Goal: Task Accomplishment & Management: Manage account settings

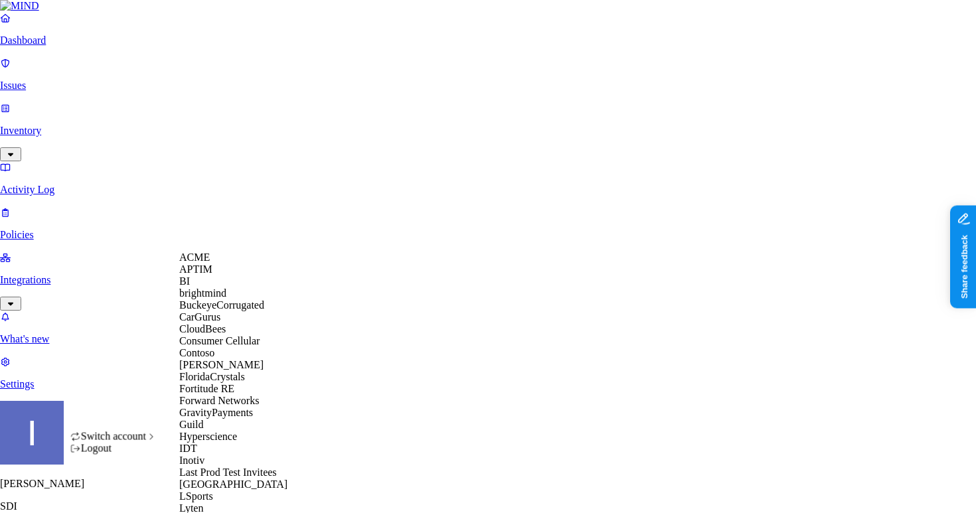
click at [235, 263] on div "ACME" at bounding box center [243, 258] width 129 height 12
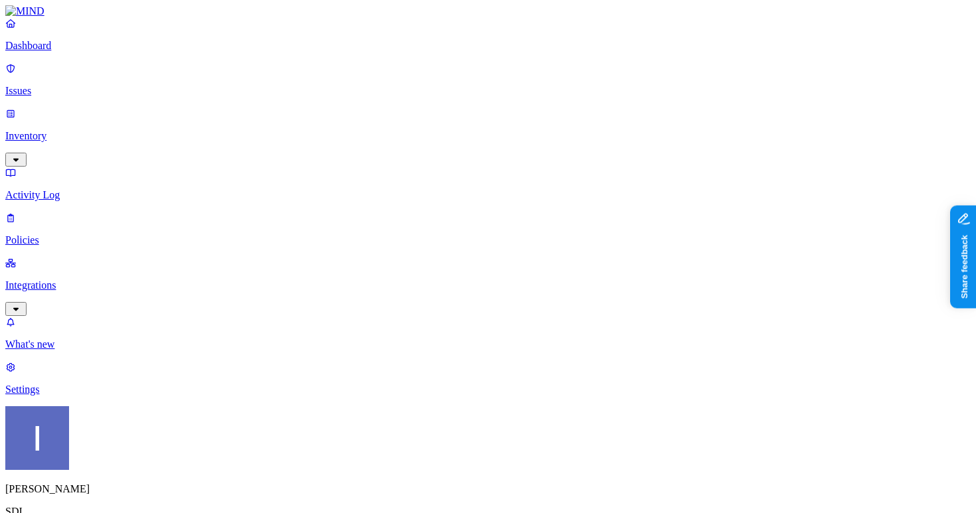
click at [55, 52] on p "Dashboard" at bounding box center [487, 46] width 965 height 12
click at [91, 52] on p "Dashboard" at bounding box center [487, 46] width 965 height 12
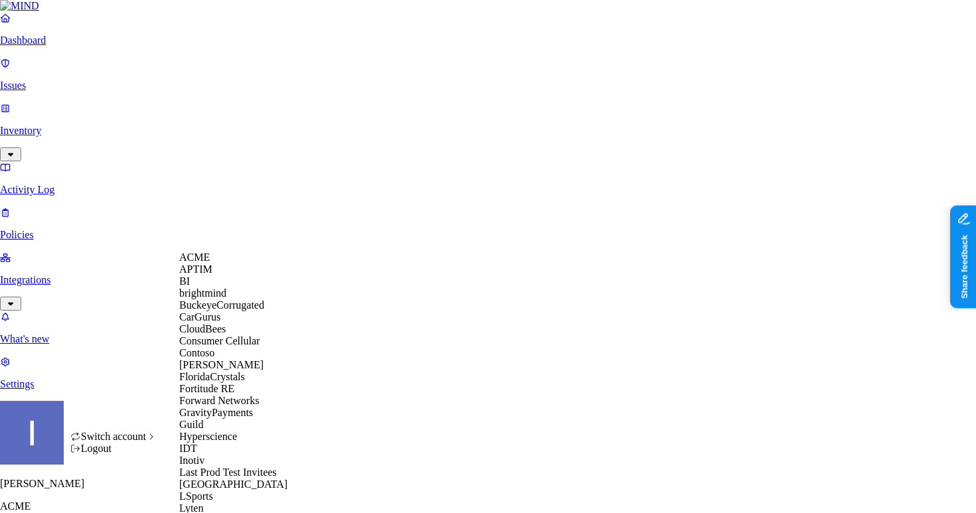
scroll to position [755, 0]
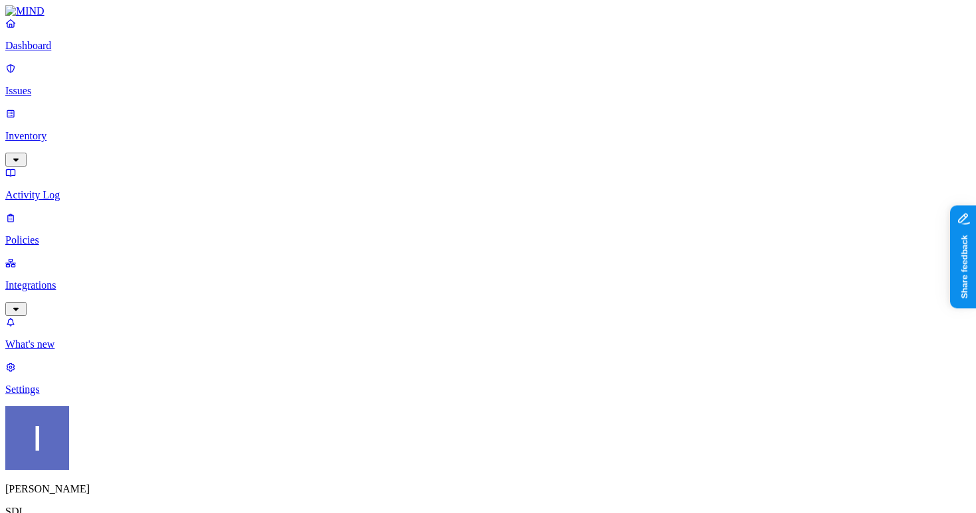
click at [57, 212] on link "Policies" at bounding box center [487, 229] width 965 height 35
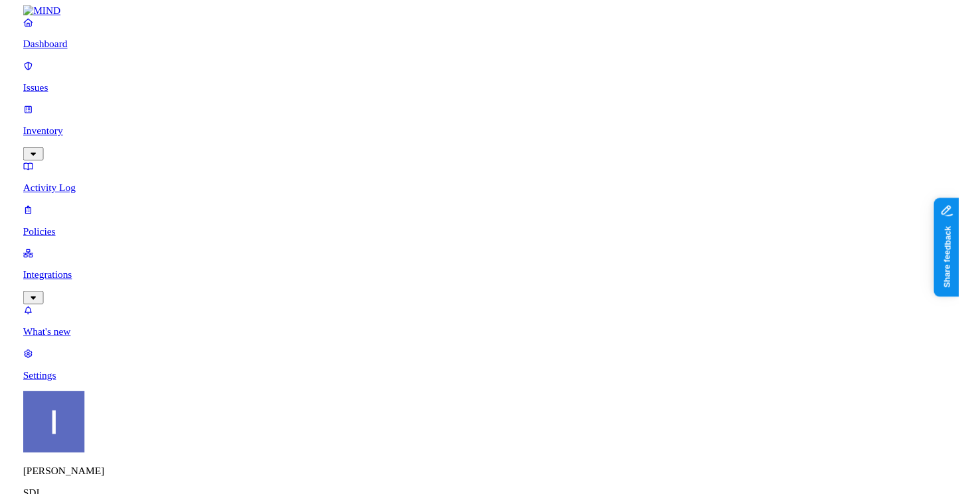
scroll to position [61, 0]
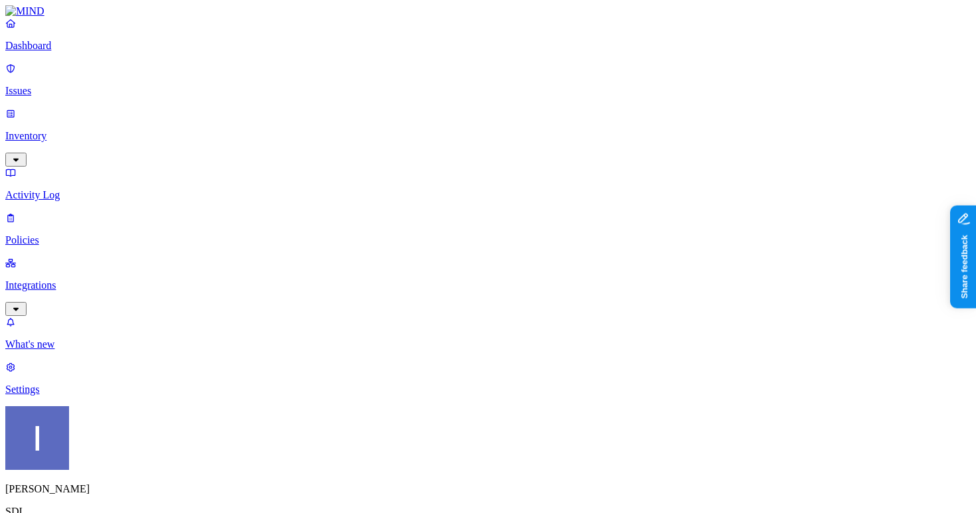
click at [79, 234] on p "Policies" at bounding box center [487, 240] width 965 height 12
click at [329, 126] on span "Endpoint" at bounding box center [333, 131] width 39 height 11
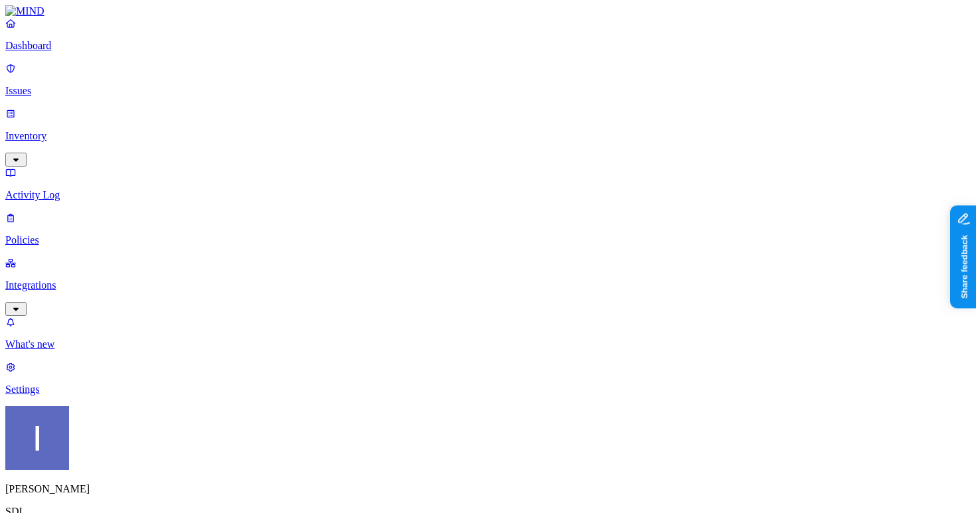
click at [451, 240] on label "Web Domain" at bounding box center [434, 239] width 35 height 23
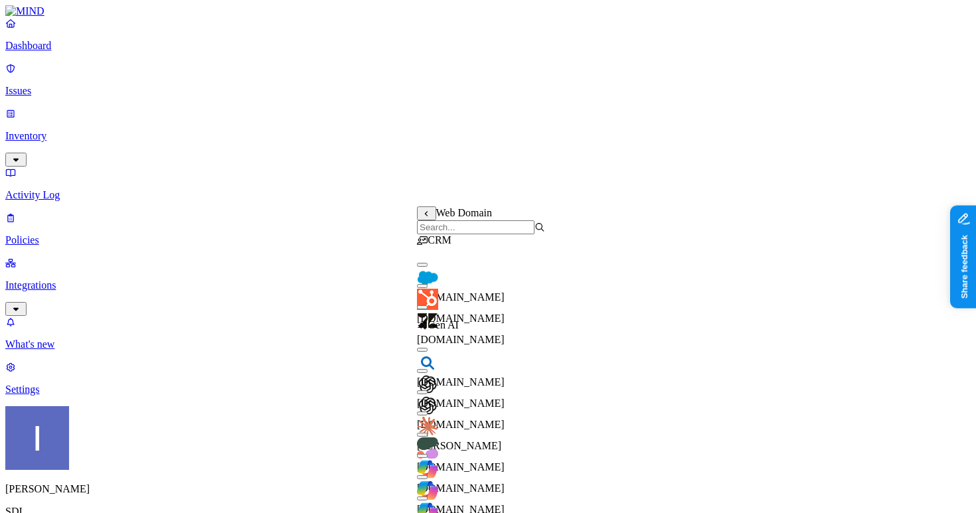
click at [471, 232] on input "search" at bounding box center [475, 227] width 117 height 14
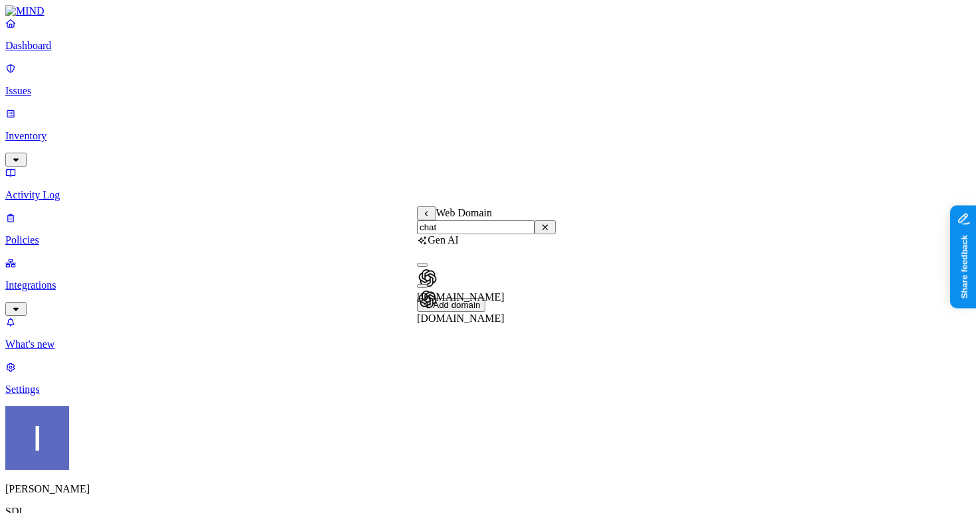
type input "chat"
click at [426, 304] on div "chatgpt.com" at bounding box center [486, 301] width 139 height 48
click at [428, 279] on div "chat.openai.com" at bounding box center [486, 280] width 139 height 48
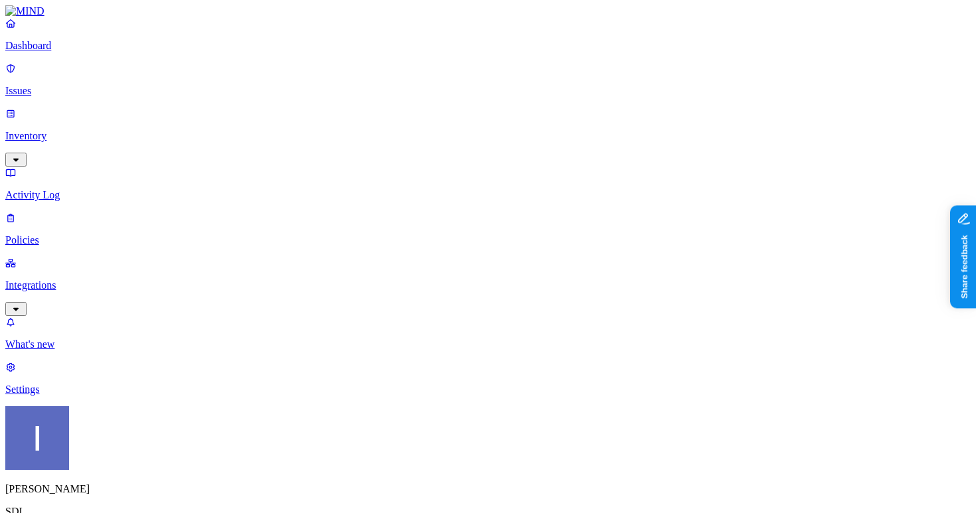
scroll to position [732, 0]
click at [61, 279] on p "Integrations" at bounding box center [487, 285] width 965 height 12
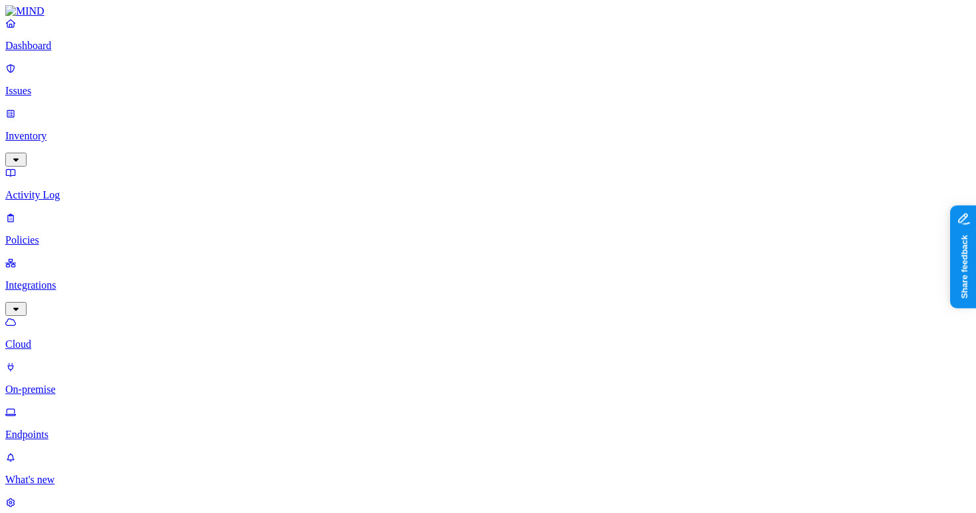
click at [16, 406] on link "Endpoints" at bounding box center [487, 423] width 965 height 35
click at [67, 234] on p "Policies" at bounding box center [487, 240] width 965 height 12
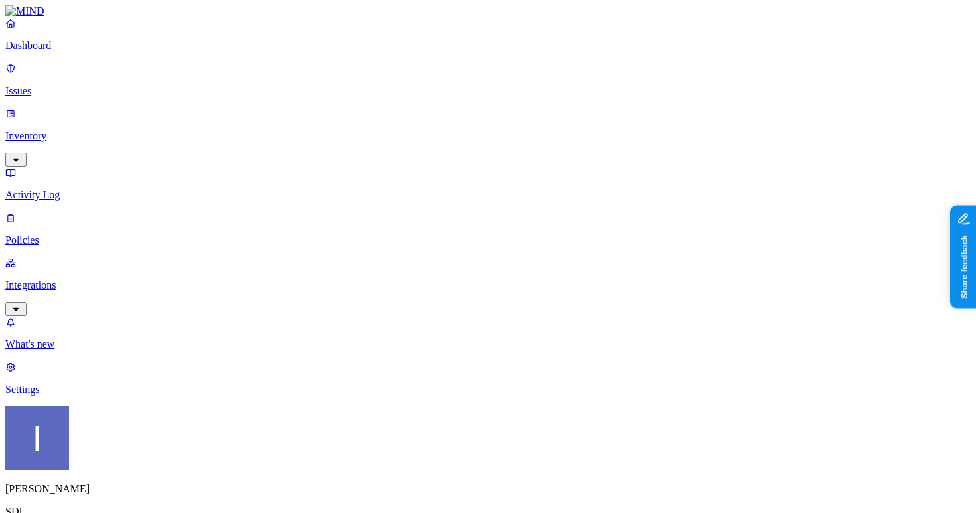
click at [65, 234] on p "Policies" at bounding box center [487, 240] width 965 height 12
click at [84, 130] on p "Inventory" at bounding box center [487, 136] width 965 height 12
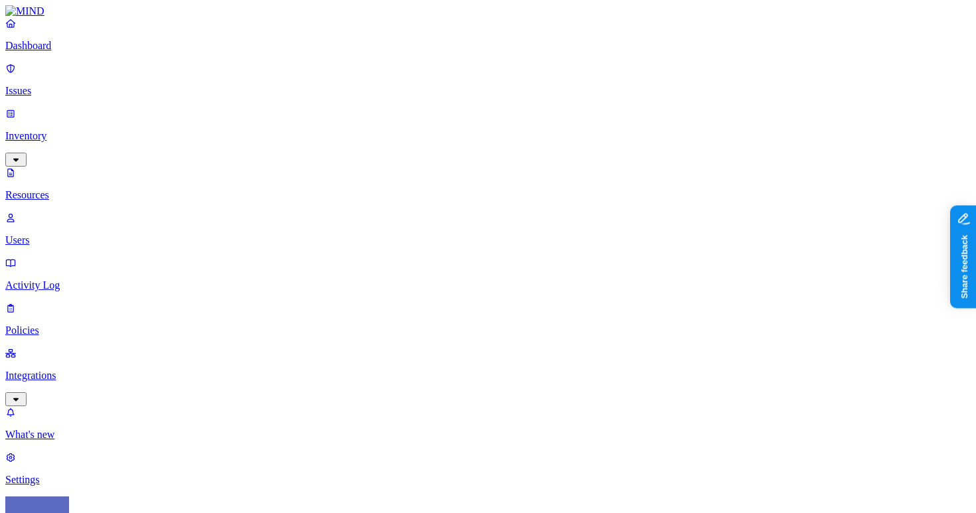
click at [70, 325] on p "Policies" at bounding box center [487, 331] width 965 height 12
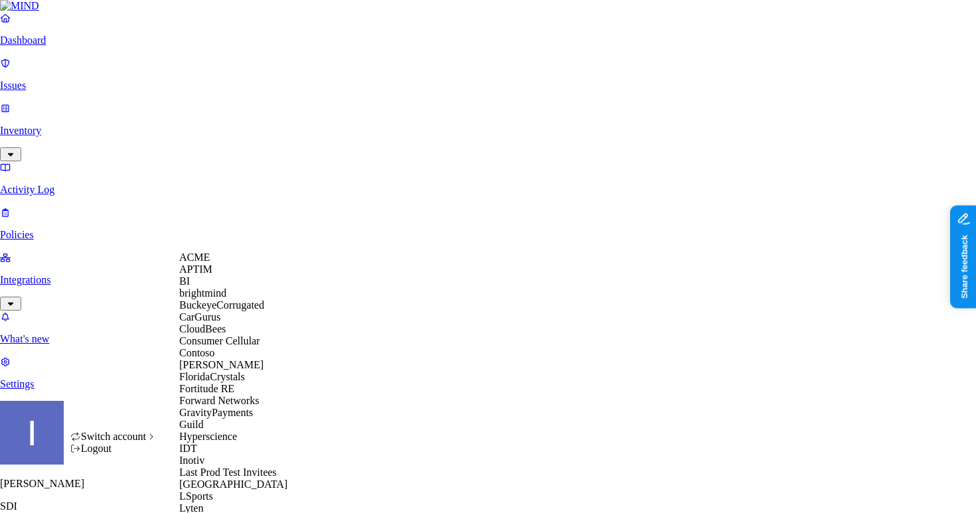
click at [256, 263] on div "ACME" at bounding box center [243, 258] width 129 height 12
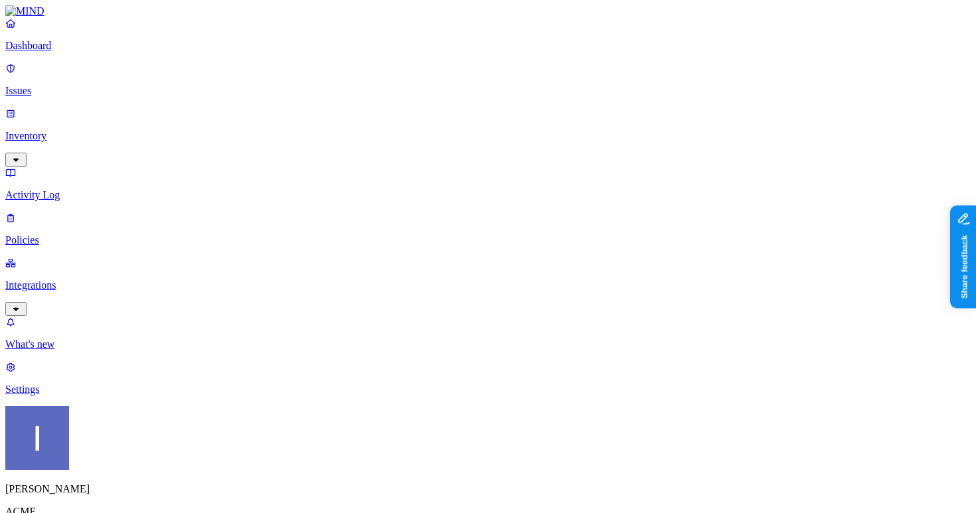
drag, startPoint x: 360, startPoint y: 75, endPoint x: 555, endPoint y: 62, distance: 194.9
click at [62, 130] on p "Inventory" at bounding box center [487, 136] width 965 height 12
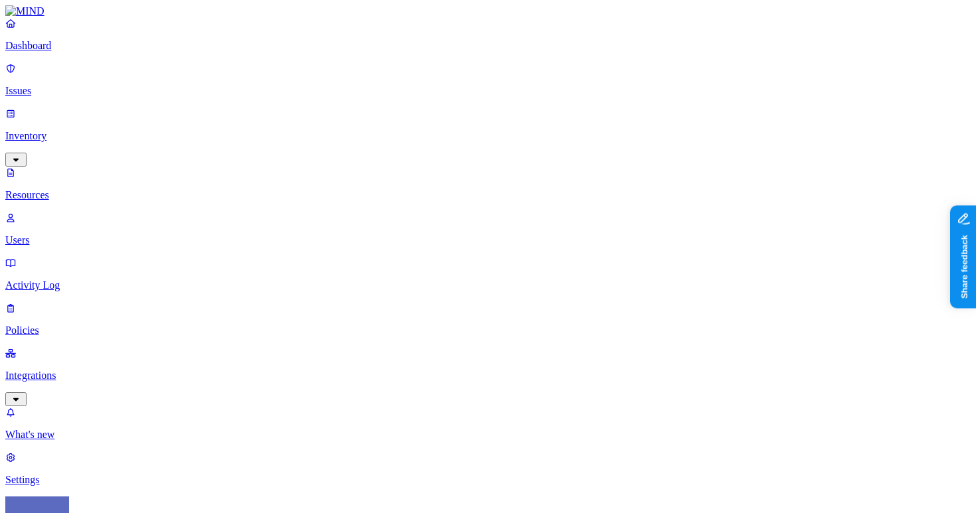
click at [72, 85] on p "Issues" at bounding box center [487, 91] width 965 height 12
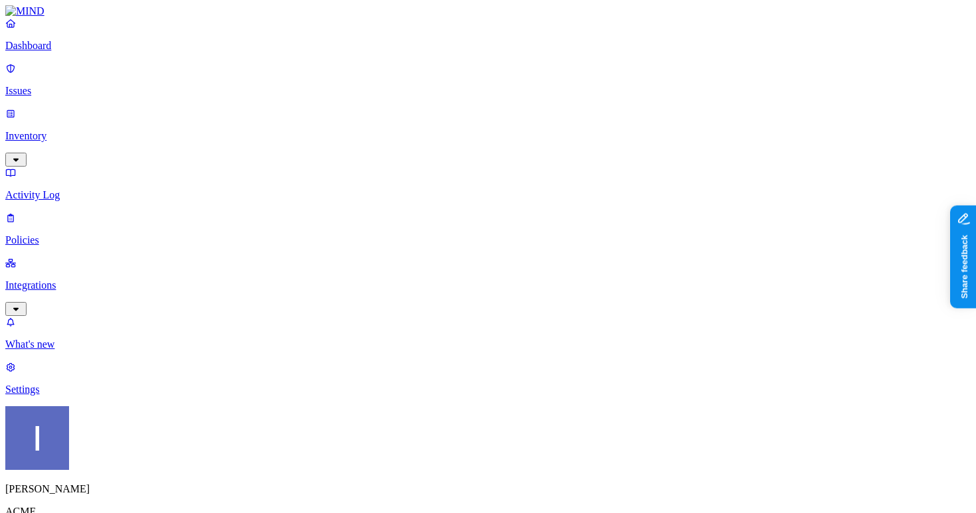
click at [50, 396] on p "Settings" at bounding box center [487, 390] width 965 height 12
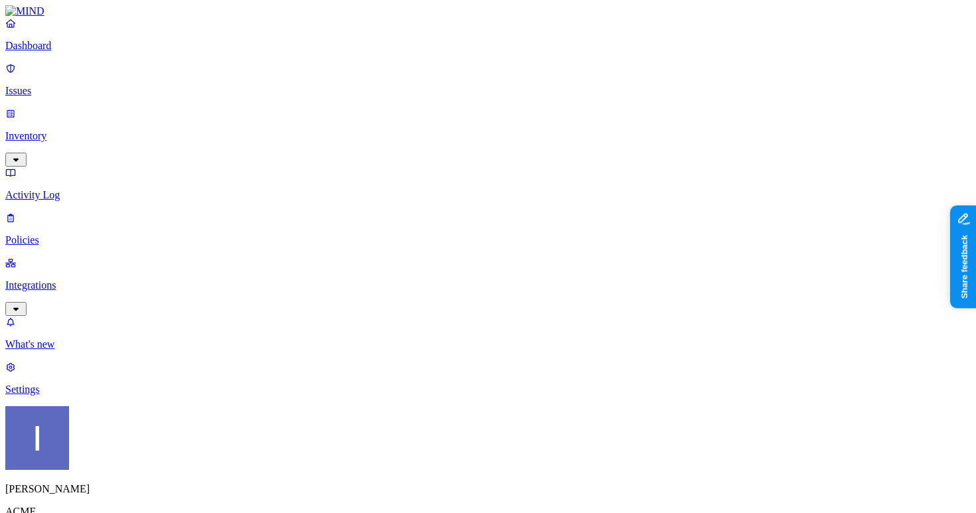
click at [77, 189] on p "Activity Log" at bounding box center [487, 195] width 965 height 12
click at [76, 234] on p "Policies" at bounding box center [487, 240] width 965 height 12
click at [91, 130] on p "Inventory" at bounding box center [487, 136] width 965 height 12
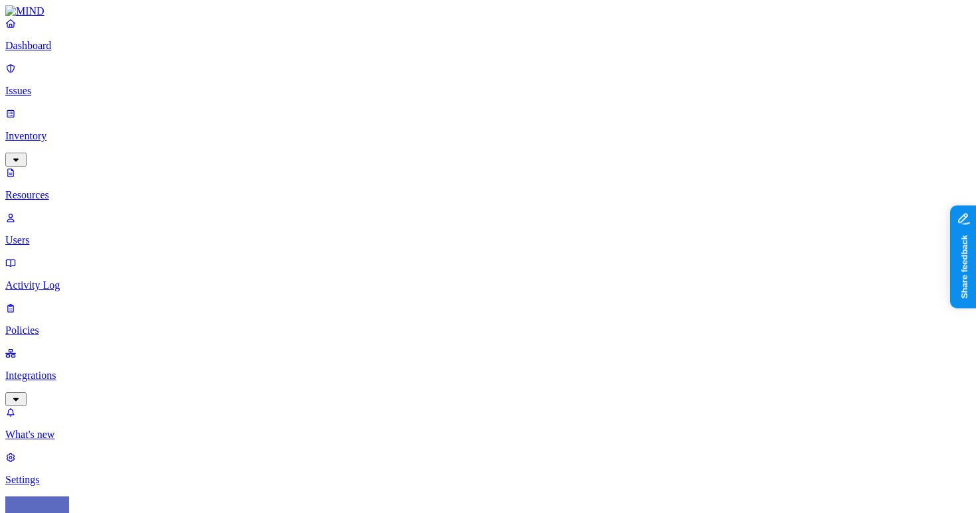
click at [92, 85] on p "Issues" at bounding box center [487, 91] width 965 height 12
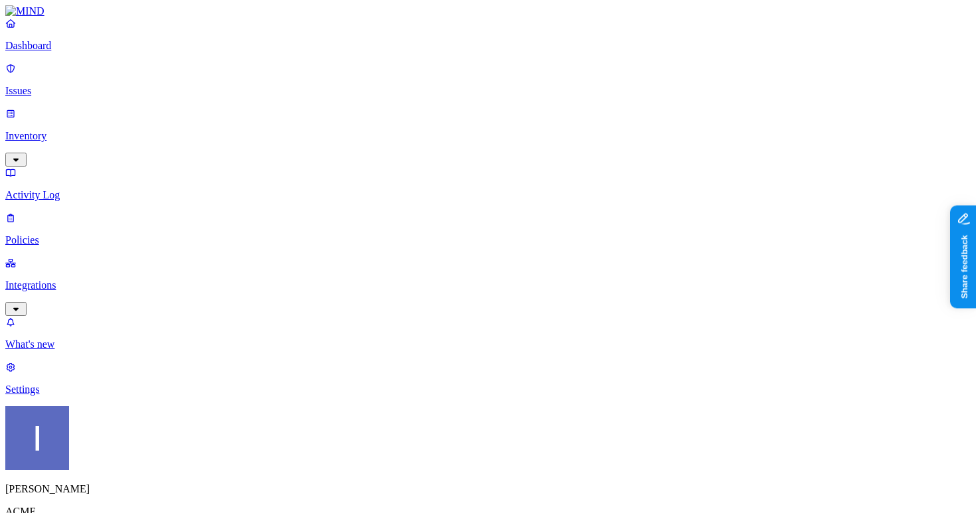
click at [92, 130] on p "Inventory" at bounding box center [487, 136] width 965 height 12
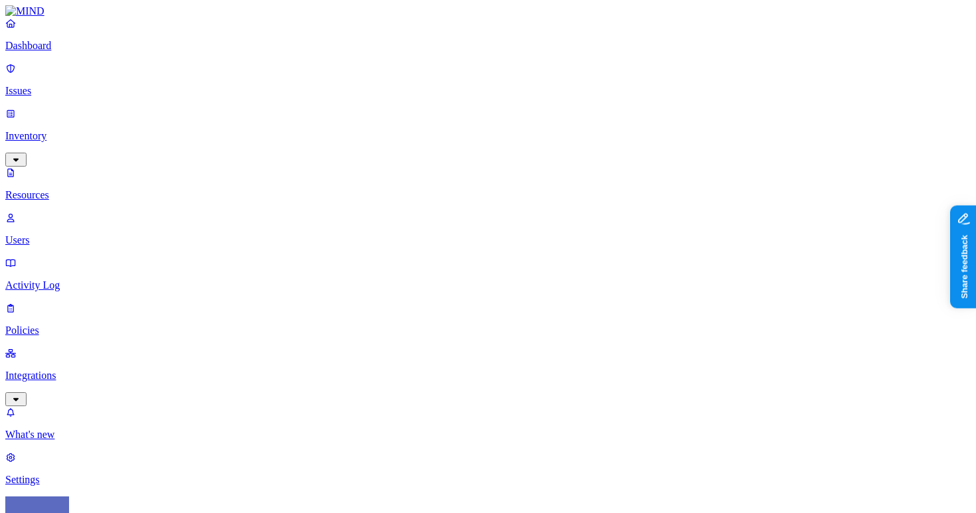
click at [72, 370] on p "Integrations" at bounding box center [487, 376] width 965 height 12
click at [77, 234] on p "Policies" at bounding box center [487, 240] width 965 height 12
click at [74, 85] on p "Issues" at bounding box center [487, 91] width 965 height 12
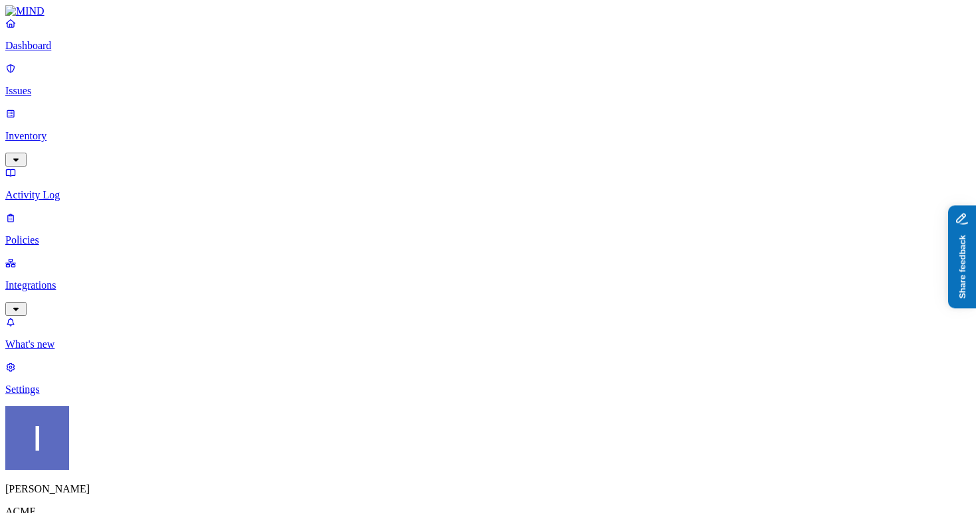
click at [67, 279] on p "Integrations" at bounding box center [487, 285] width 965 height 12
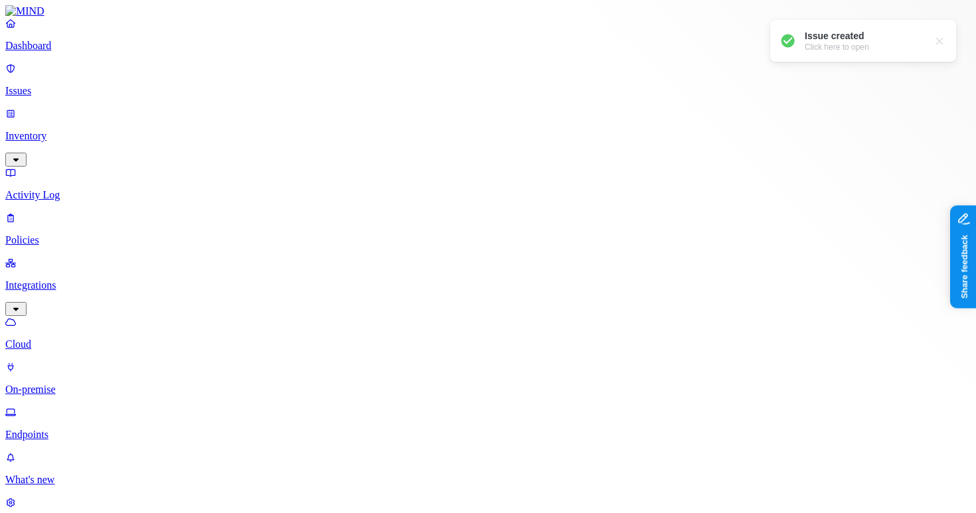
click at [68, 212] on link "Policies" at bounding box center [487, 229] width 965 height 35
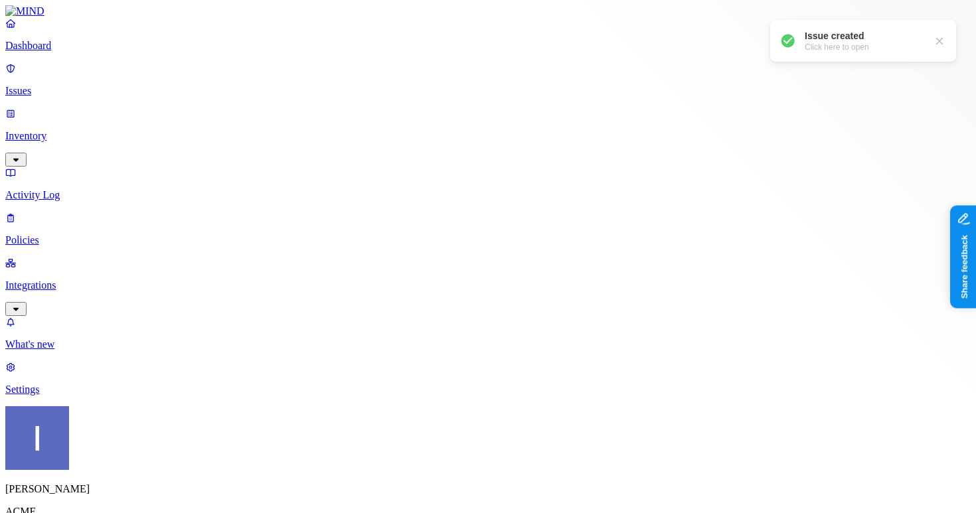
click at [939, 42] on div at bounding box center [939, 41] width 13 height 13
click at [54, 234] on p "Policies" at bounding box center [487, 240] width 965 height 12
click at [341, 126] on span "Endpoint" at bounding box center [333, 131] width 39 height 11
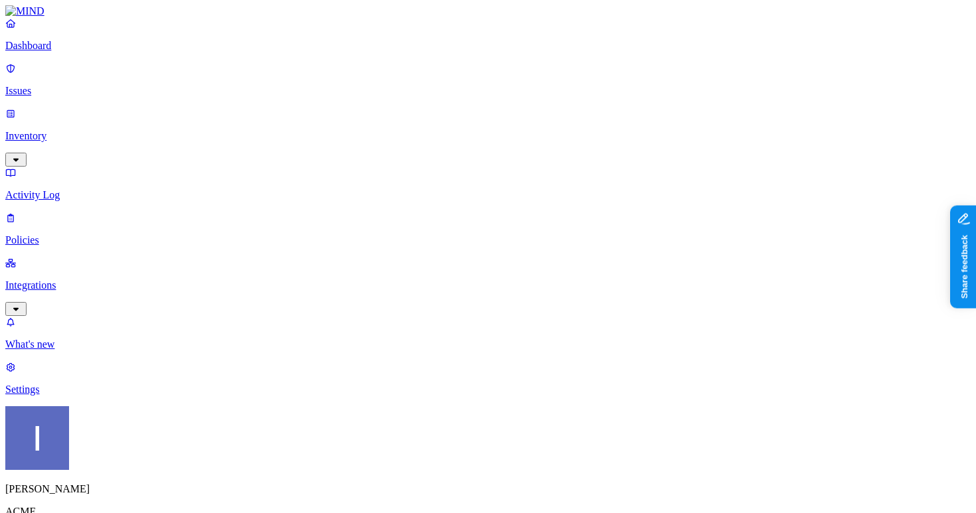
scroll to position [78, 0]
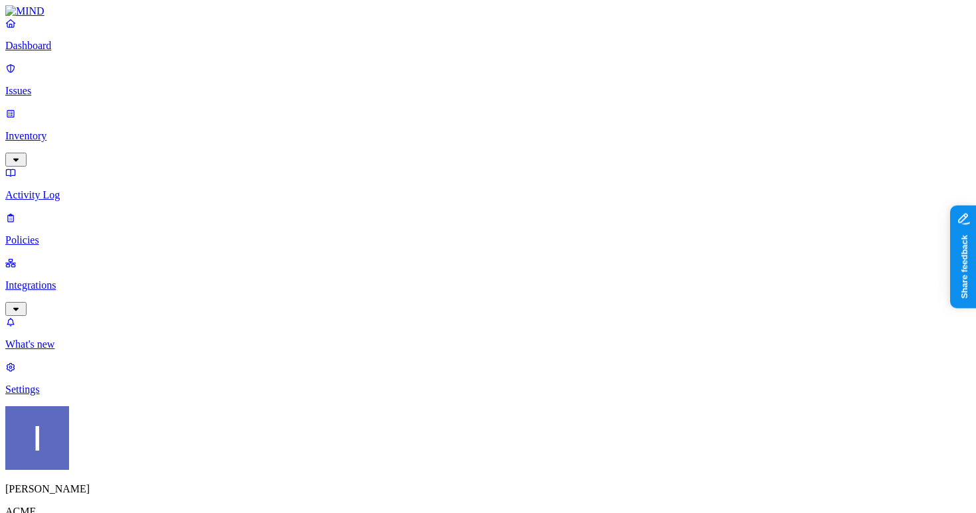
click at [76, 52] on p "Dashboard" at bounding box center [487, 46] width 965 height 12
click at [92, 279] on p "Integrations" at bounding box center [487, 285] width 965 height 12
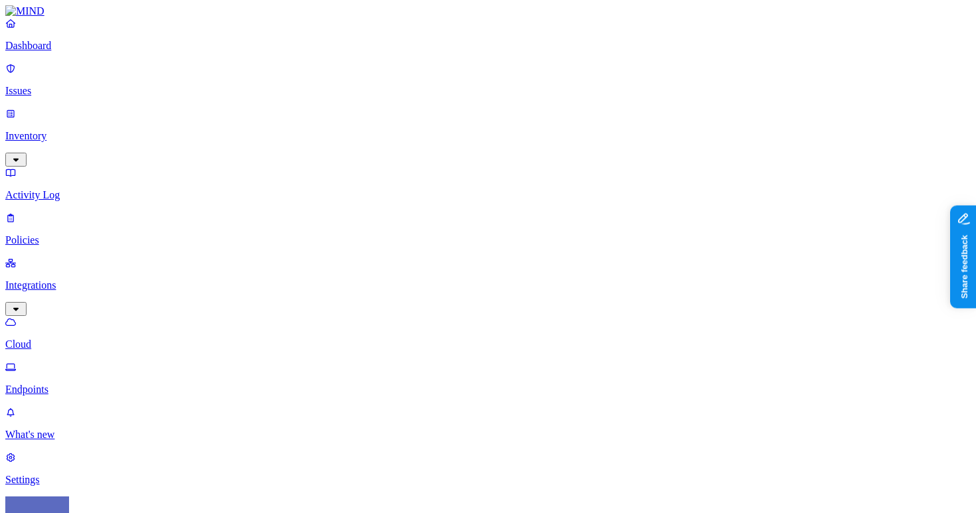
click at [93, 88] on p "Issues" at bounding box center [487, 91] width 965 height 12
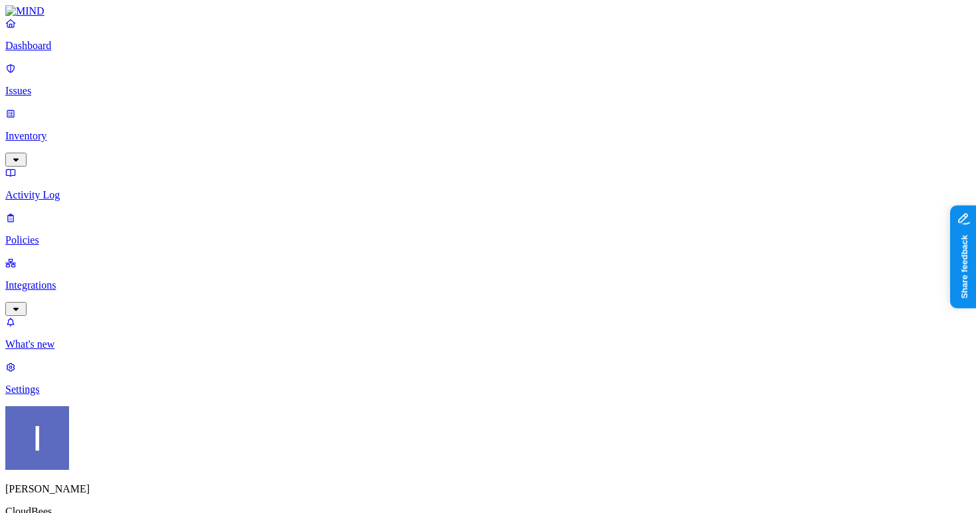
click at [96, 71] on div "Dashboard Issues Inventory Activity Log Policies Integrations" at bounding box center [487, 166] width 965 height 299
click at [96, 52] on link "Dashboard" at bounding box center [487, 34] width 965 height 35
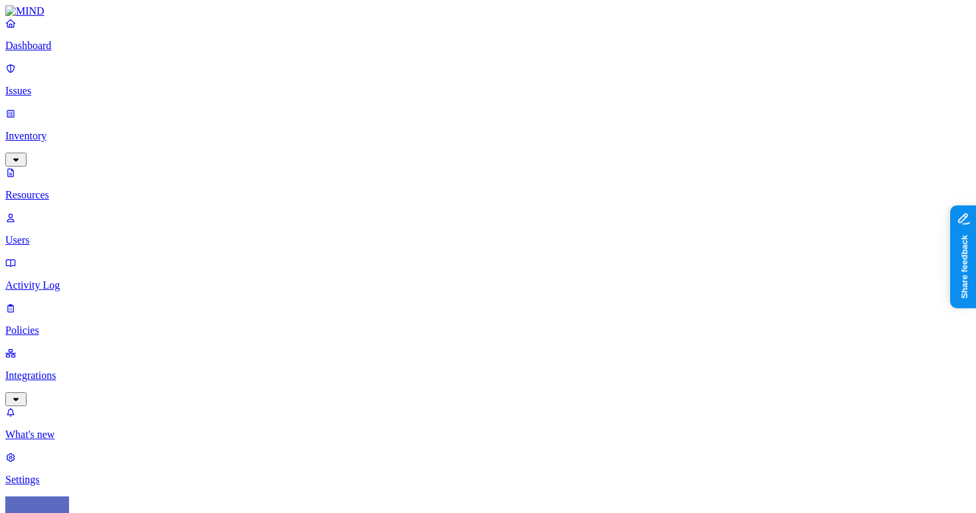
scroll to position [9, 0]
click at [83, 52] on p "Dashboard" at bounding box center [487, 46] width 965 height 12
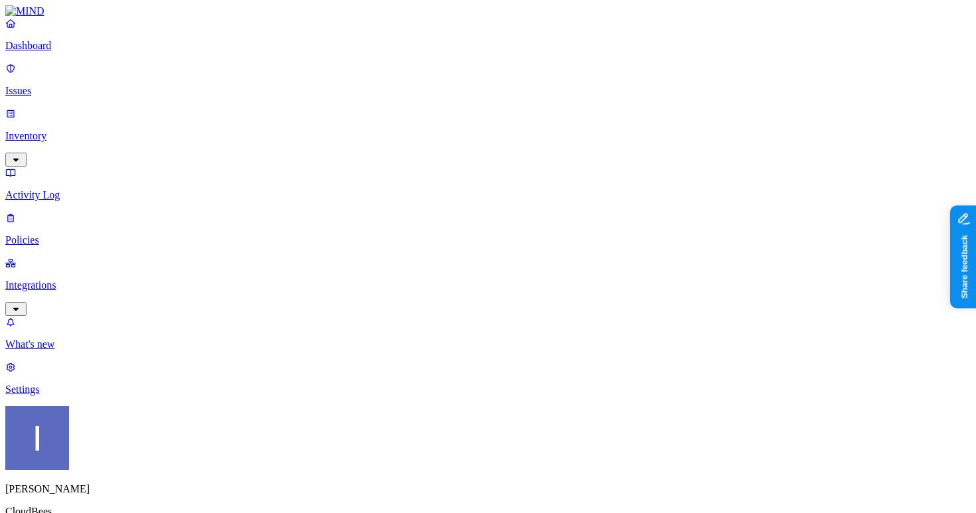
click at [87, 234] on p "Policies" at bounding box center [487, 240] width 965 height 12
click at [339, 126] on span "Endpoint" at bounding box center [333, 131] width 39 height 11
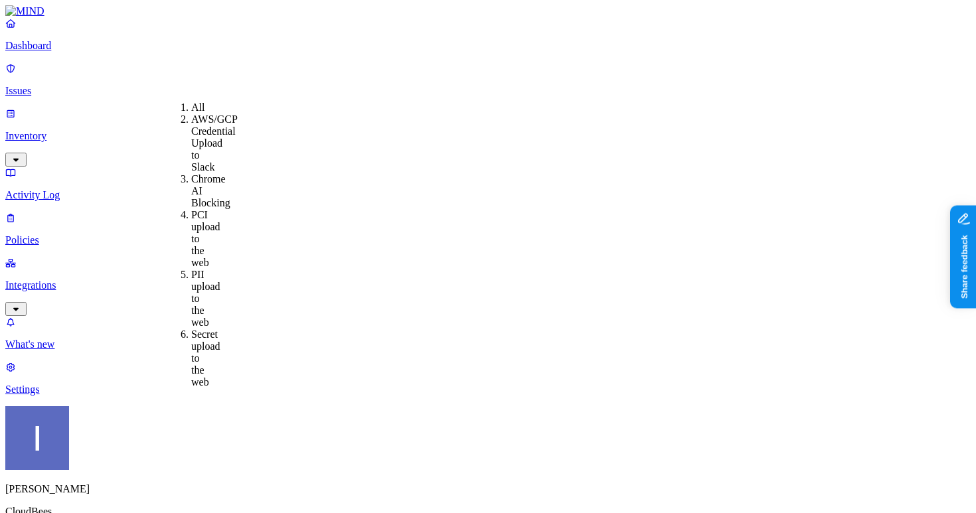
click at [191, 104] on div "All" at bounding box center [191, 108] width 0 height 12
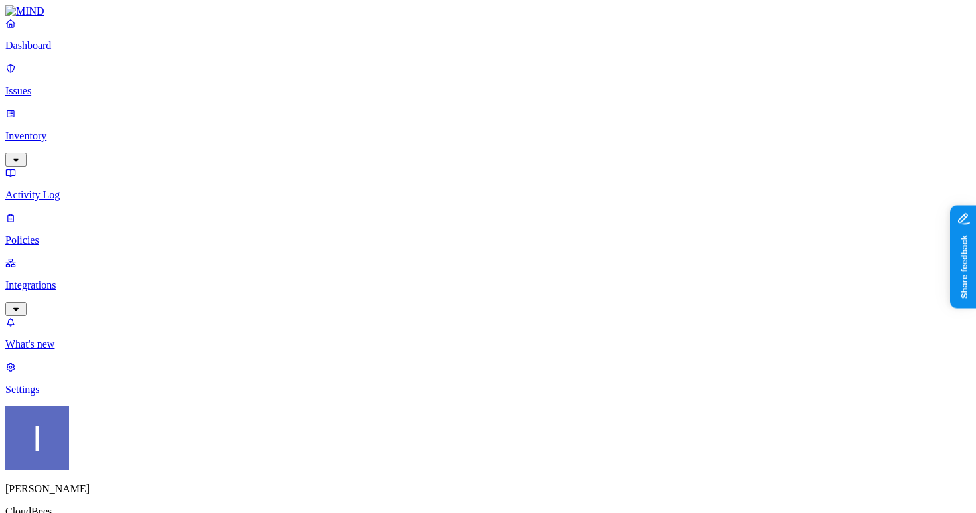
click at [277, 217] on span "Resolved" at bounding box center [261, 222] width 40 height 11
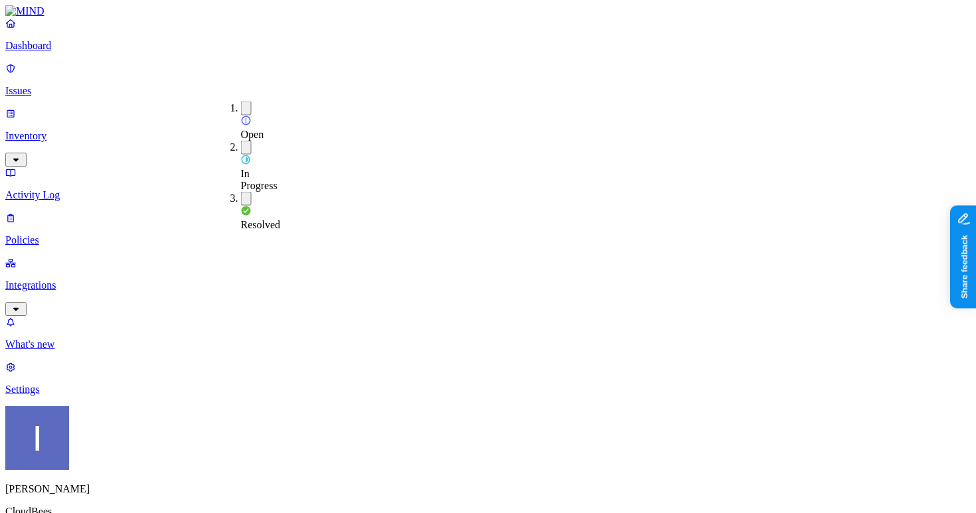
click at [241, 192] on div "Resolved" at bounding box center [241, 211] width 0 height 39
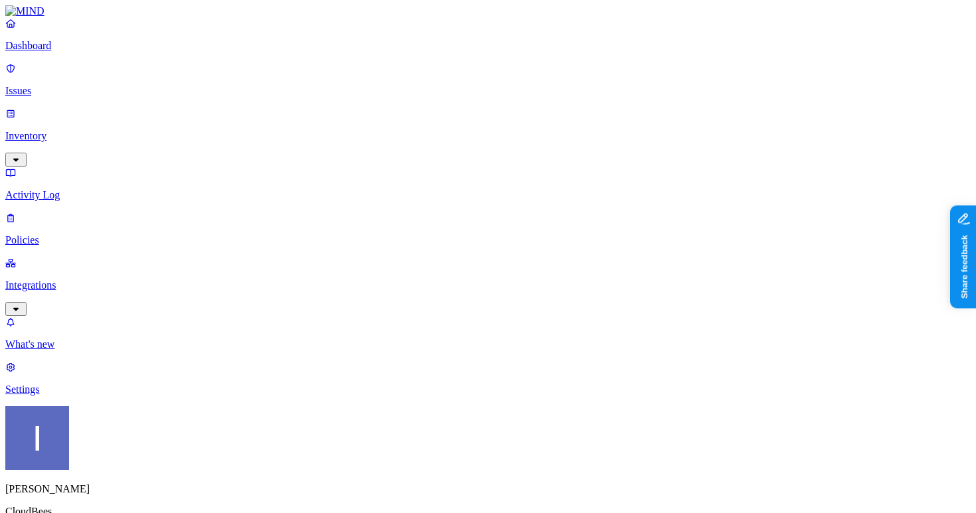
click at [128, 491] on html "Dashboard Issues Inventory Activity Log Policies Integrations What's new 1 Sett…" at bounding box center [488, 377] width 976 height 755
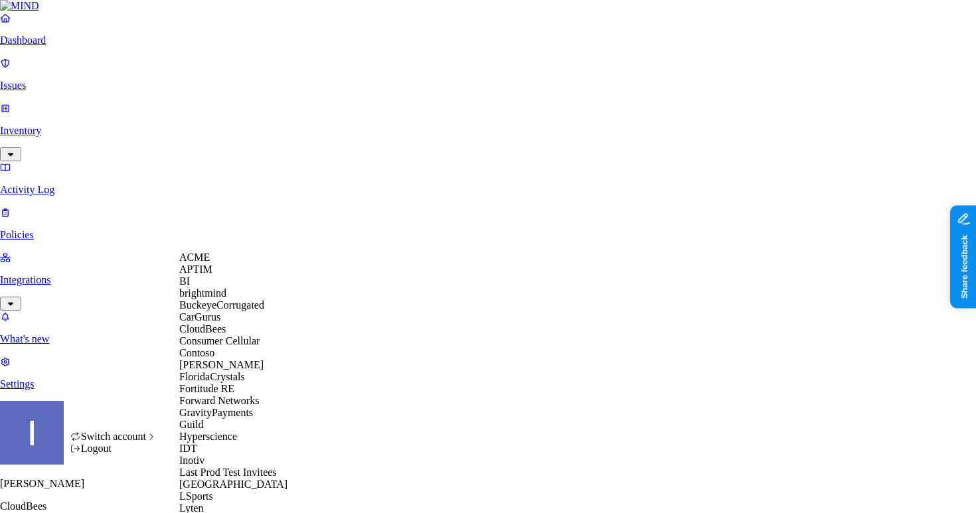
scroll to position [79, 0]
click at [50, 339] on html "Dashboard Issues Inventory Activity Log Policies Integrations What's new 1 Sett…" at bounding box center [488, 374] width 976 height 749
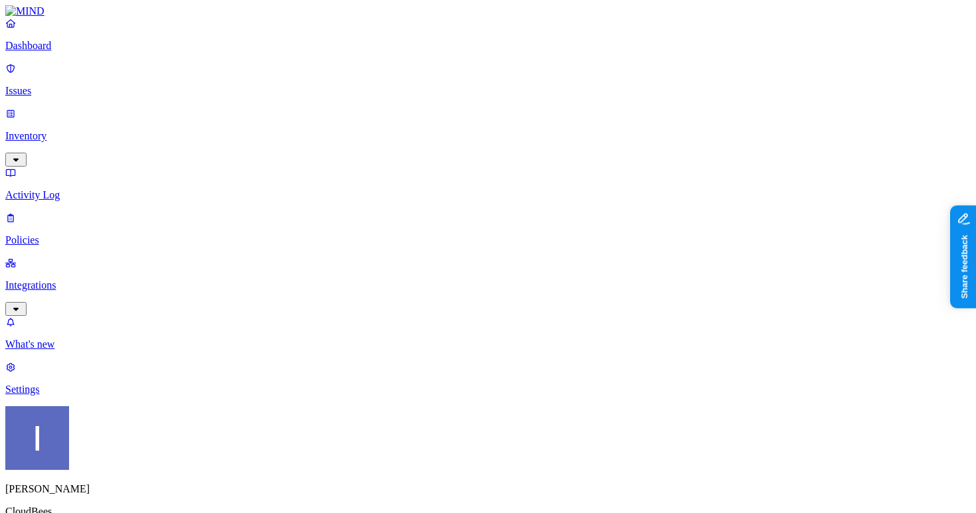
click at [78, 52] on p "Dashboard" at bounding box center [487, 46] width 965 height 12
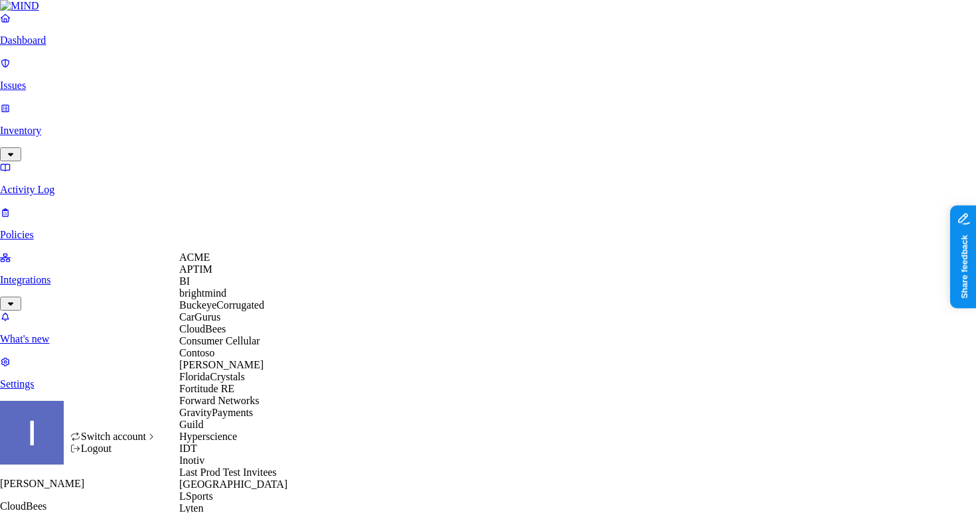
scroll to position [592, 0]
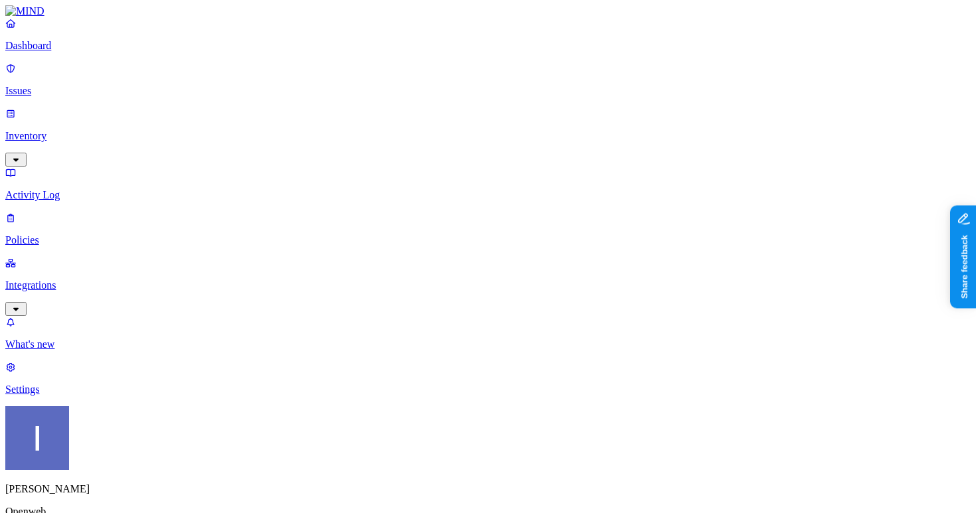
click at [75, 279] on p "Integrations" at bounding box center [487, 285] width 965 height 12
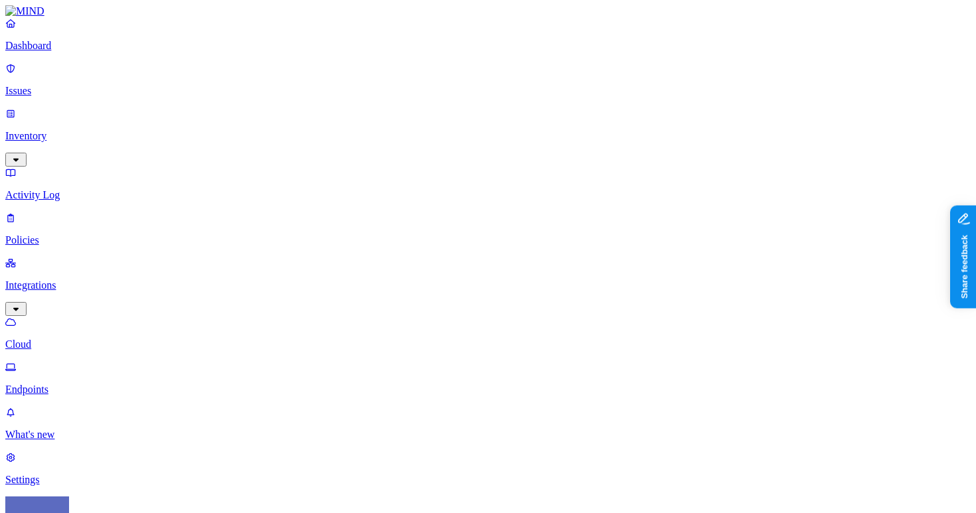
click at [93, 212] on link "Policies" at bounding box center [487, 229] width 965 height 35
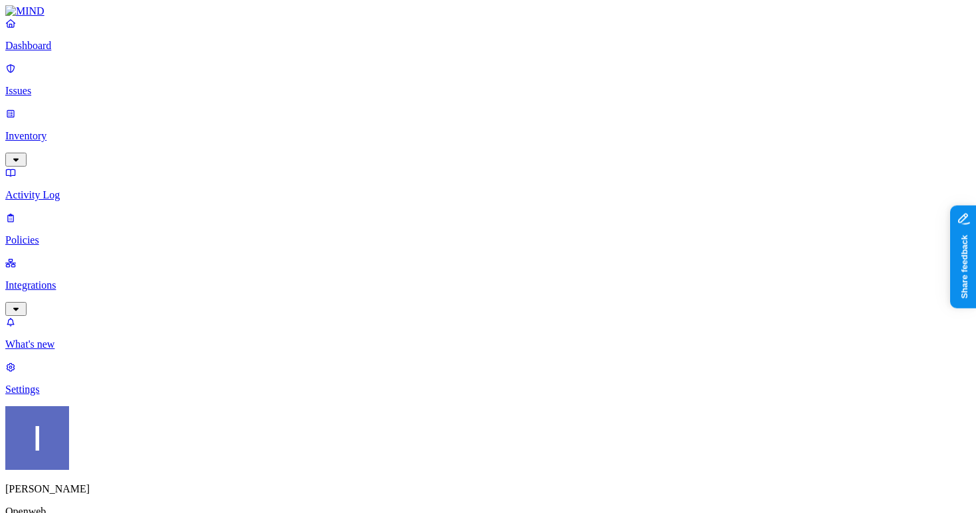
click at [67, 234] on p "Policies" at bounding box center [487, 240] width 965 height 12
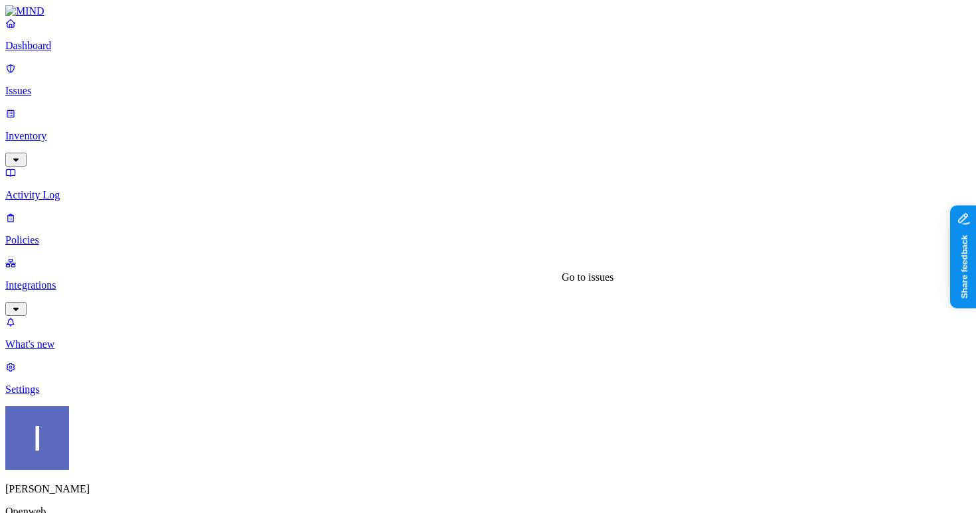
drag, startPoint x: 556, startPoint y: 106, endPoint x: 692, endPoint y: 114, distance: 137.0
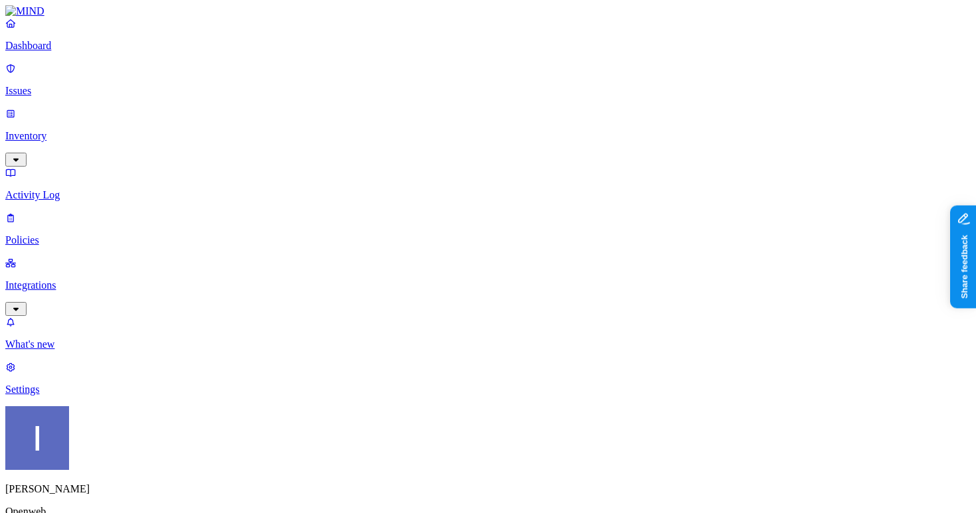
click at [57, 85] on p "Issues" at bounding box center [487, 91] width 965 height 12
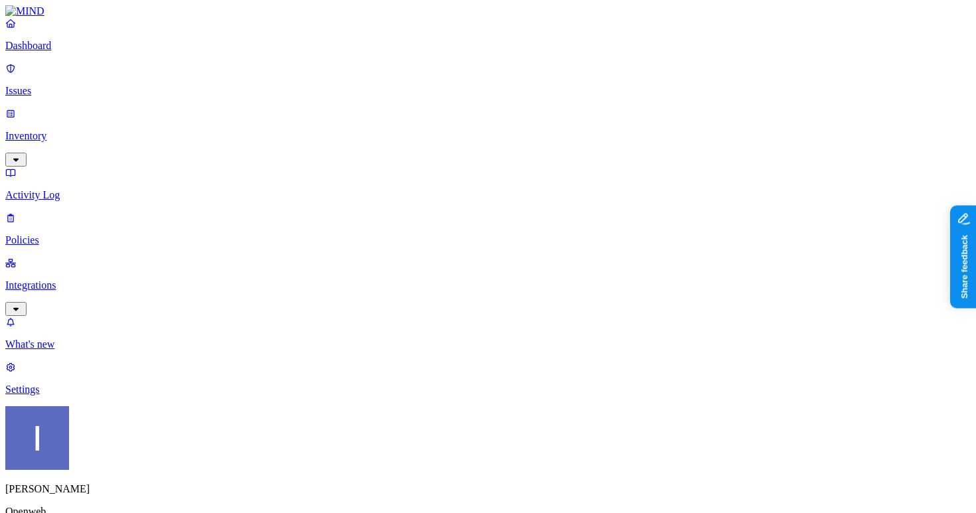
click at [112, 257] on link "Integrations" at bounding box center [487, 285] width 965 height 57
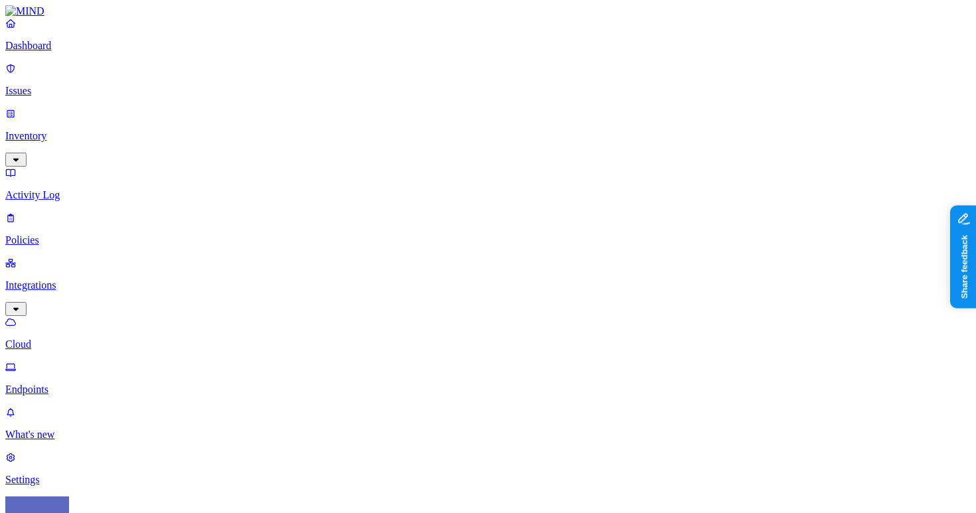
click at [58, 279] on p "Integrations" at bounding box center [487, 285] width 965 height 12
click at [82, 234] on p "Policies" at bounding box center [487, 240] width 965 height 12
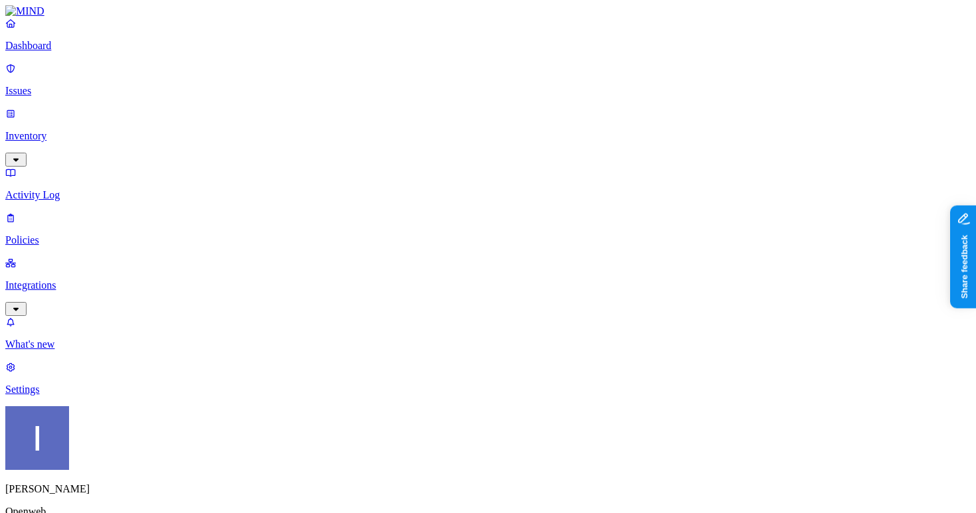
click at [48, 52] on p "Dashboard" at bounding box center [487, 46] width 965 height 12
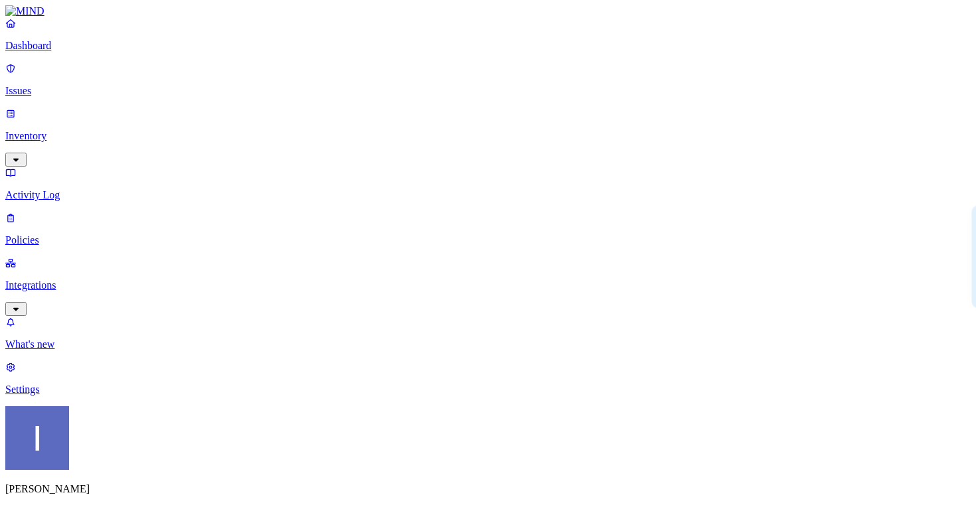
click at [76, 212] on link "Policies" at bounding box center [487, 229] width 965 height 35
click at [102, 85] on p "Issues" at bounding box center [487, 91] width 965 height 12
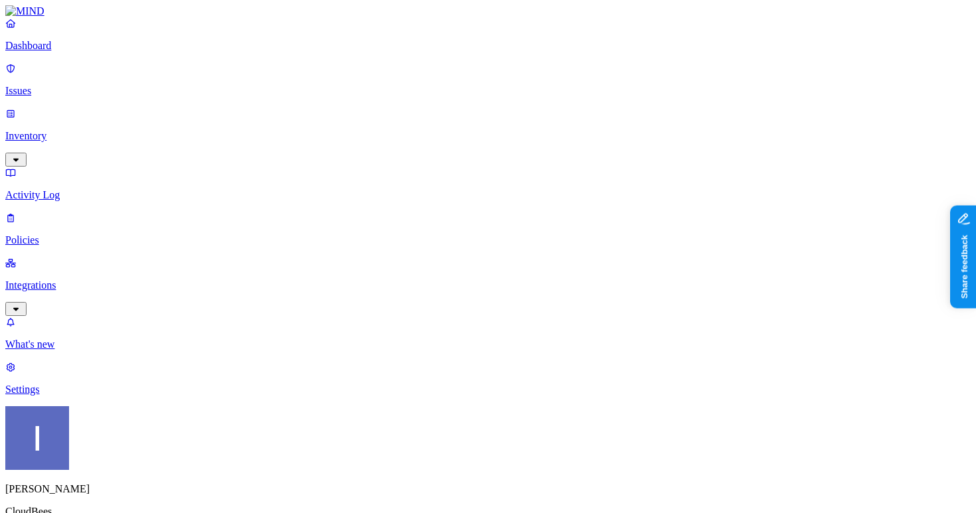
click at [58, 167] on link "Activity Log" at bounding box center [487, 184] width 965 height 35
click at [88, 85] on p "Issues" at bounding box center [487, 91] width 965 height 12
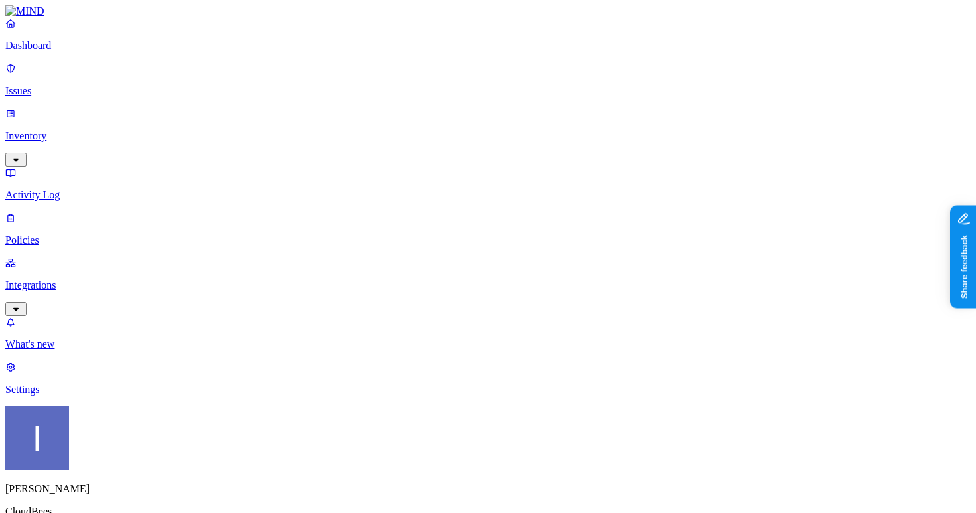
click at [74, 52] on p "Dashboard" at bounding box center [487, 46] width 965 height 12
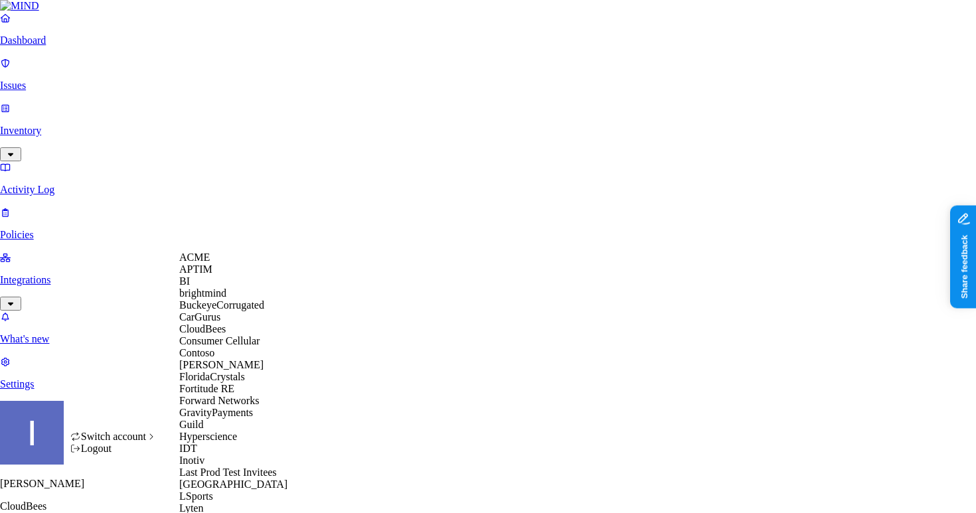
scroll to position [437, 0]
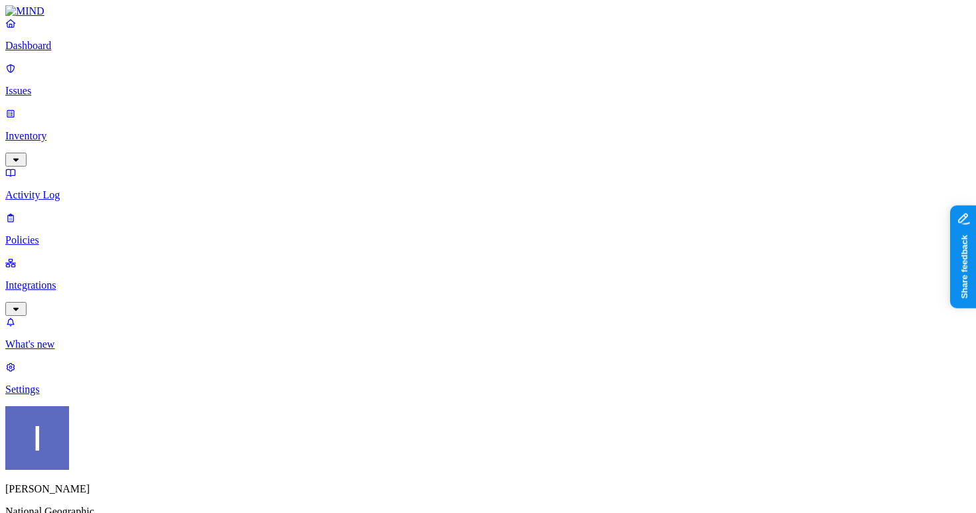
click at [85, 257] on link "Integrations" at bounding box center [487, 285] width 965 height 57
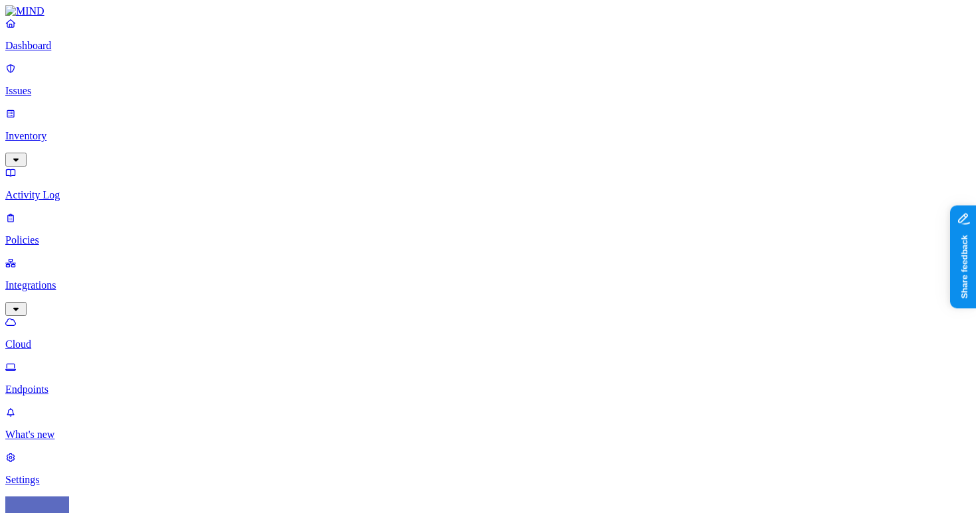
click at [84, 52] on p "Dashboard" at bounding box center [487, 46] width 965 height 12
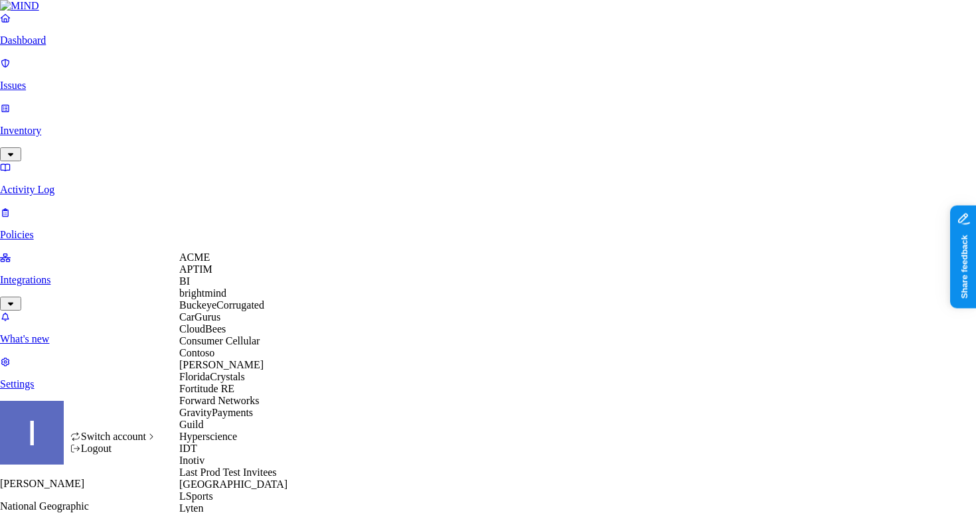
scroll to position [25, 0]
click at [221, 311] on div "BuckeyeCorrugated" at bounding box center [243, 305] width 129 height 12
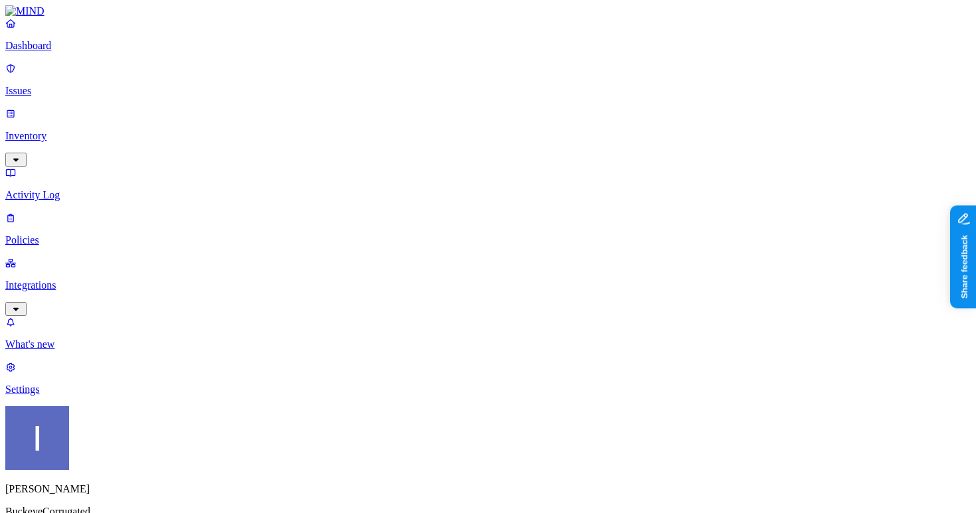
click at [87, 396] on p "Settings" at bounding box center [487, 390] width 965 height 12
click at [88, 52] on p "Dashboard" at bounding box center [487, 46] width 965 height 12
click at [90, 396] on p "Settings" at bounding box center [487, 390] width 965 height 12
click at [103, 166] on div "Dashboard Issues Inventory Activity Log Policies Integrations" at bounding box center [487, 166] width 965 height 299
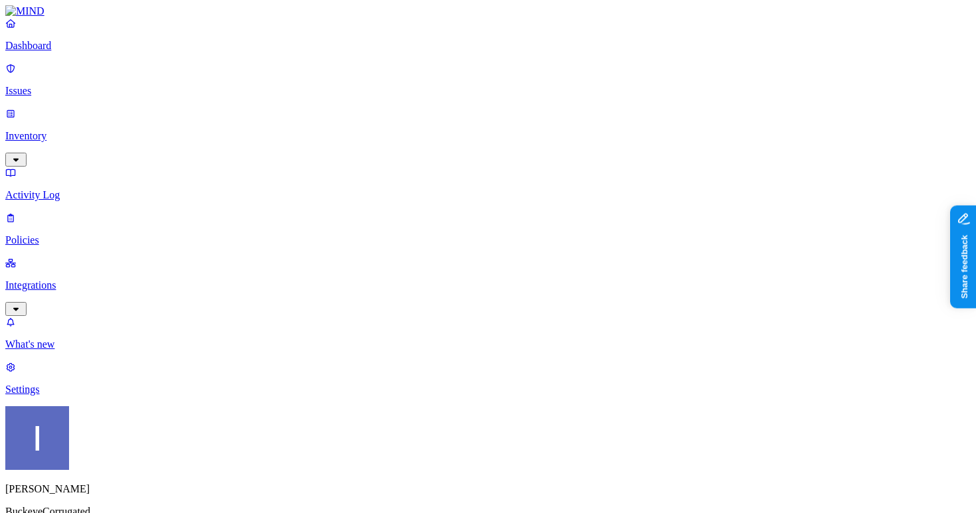
click at [103, 279] on p "Integrations" at bounding box center [487, 285] width 965 height 12
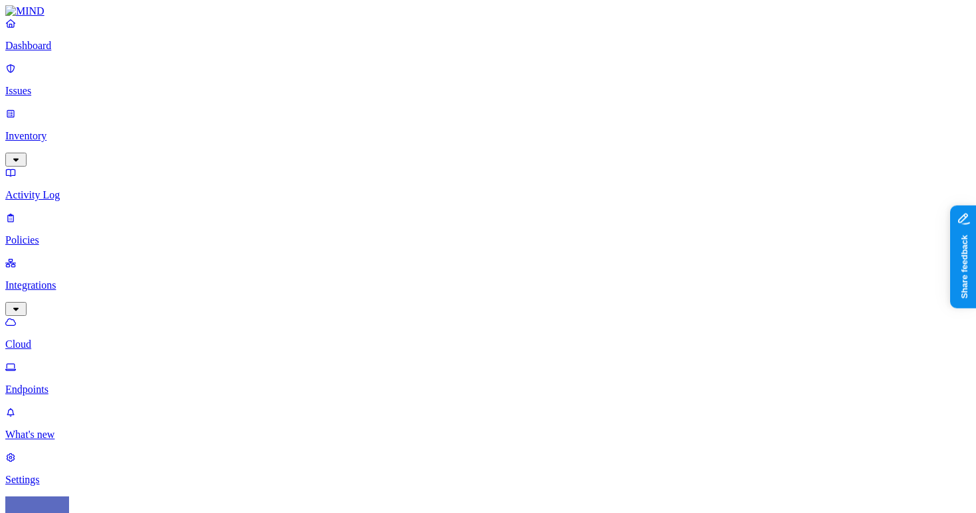
click at [82, 384] on p "Endpoints" at bounding box center [487, 390] width 965 height 12
click at [94, 338] on p "Cloud" at bounding box center [487, 344] width 965 height 12
click at [123, 493] on html "Dashboard Issues Inventory Activity Log Policies Integrations Cloud Endpoints W…" at bounding box center [488, 416] width 976 height 833
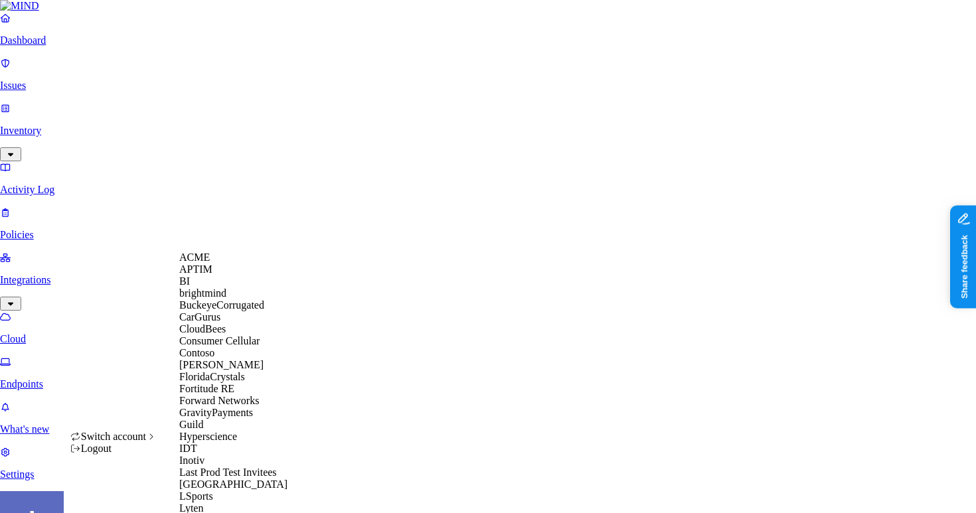
scroll to position [676, 0]
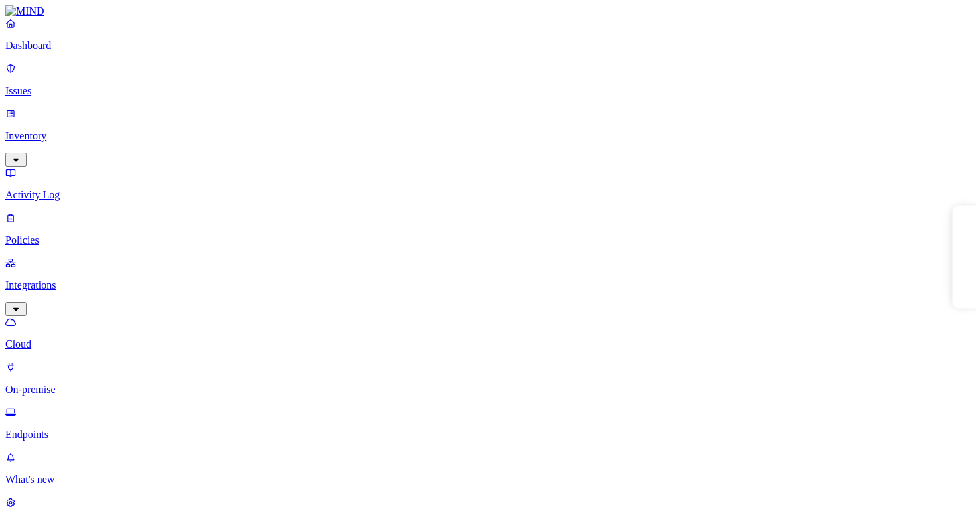
click at [75, 429] on p "Endpoints" at bounding box center [487, 435] width 965 height 12
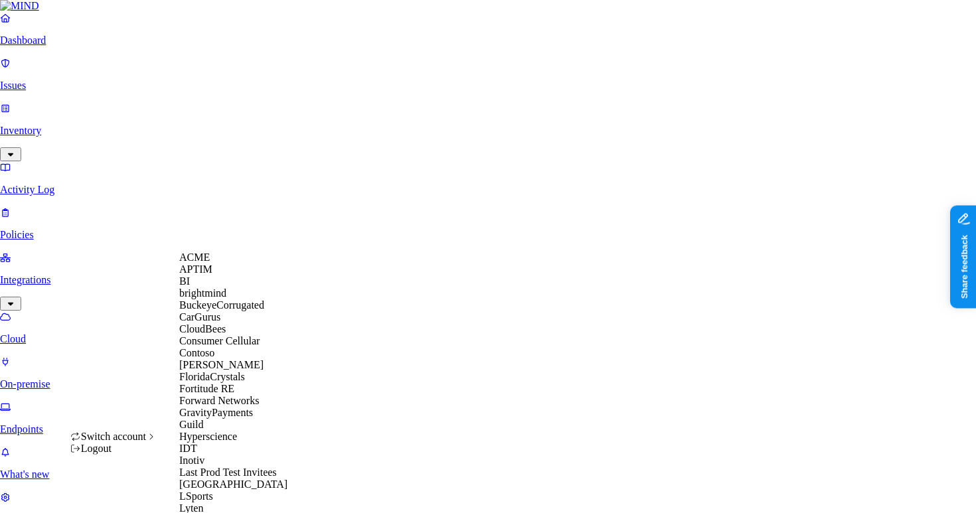
scroll to position [9, 0]
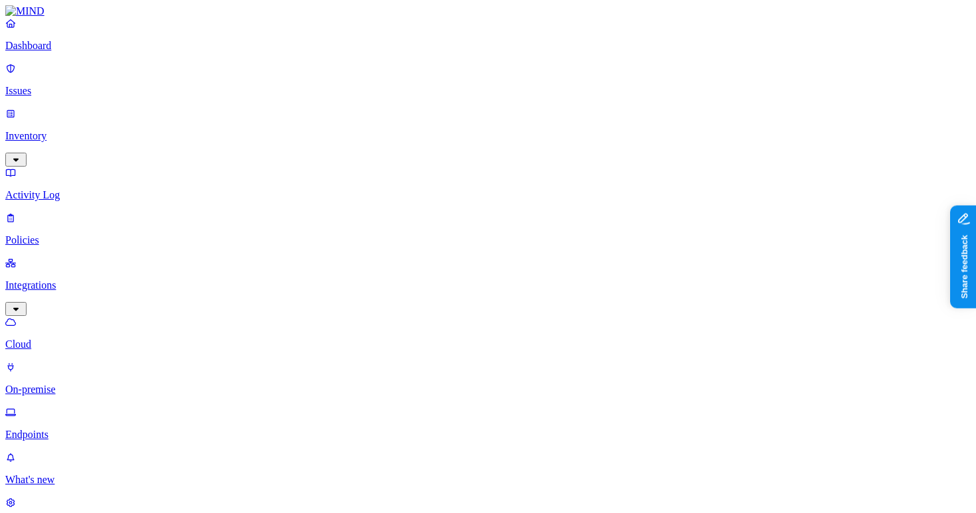
click at [71, 85] on p "Issues" at bounding box center [487, 91] width 965 height 12
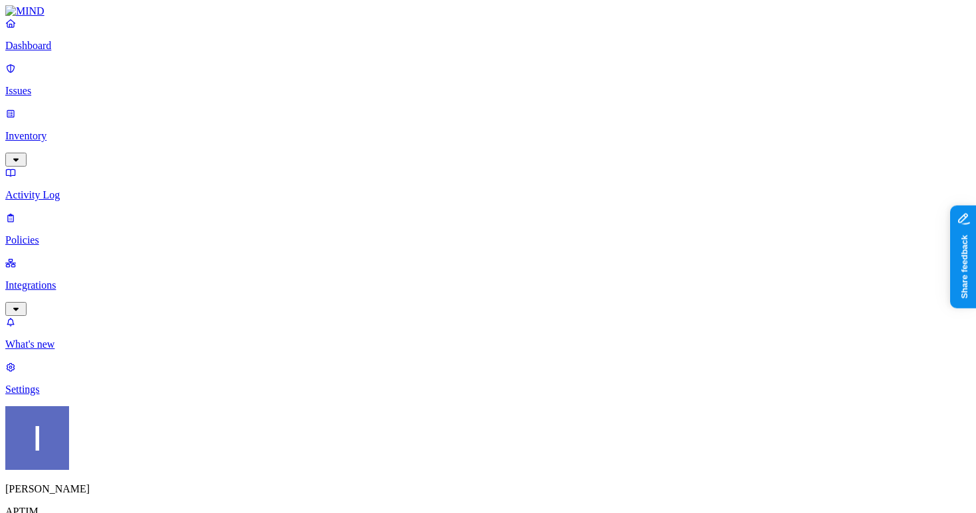
click at [68, 189] on p "Activity Log" at bounding box center [487, 195] width 965 height 12
click at [68, 130] on p "Inventory" at bounding box center [487, 136] width 965 height 12
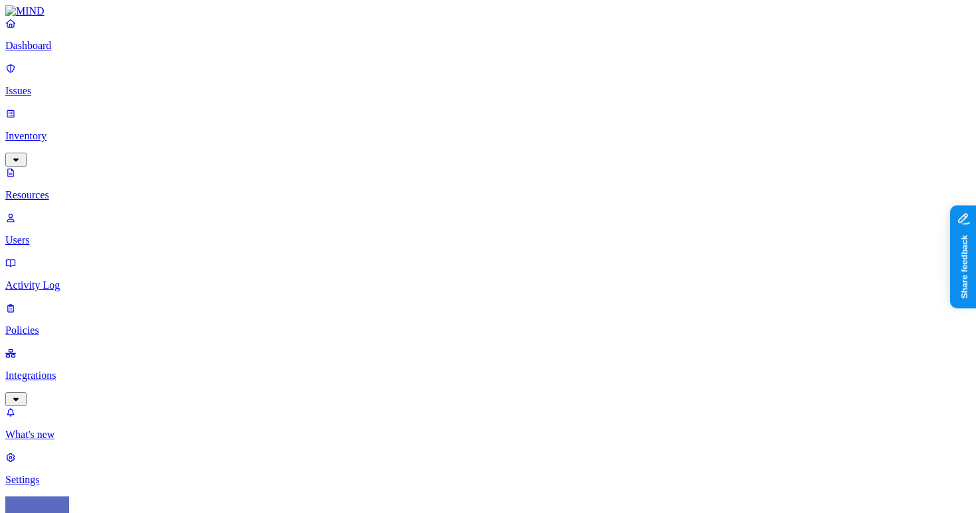
click at [83, 234] on p "Users" at bounding box center [487, 240] width 965 height 12
click at [104, 189] on p "Resources" at bounding box center [487, 195] width 965 height 12
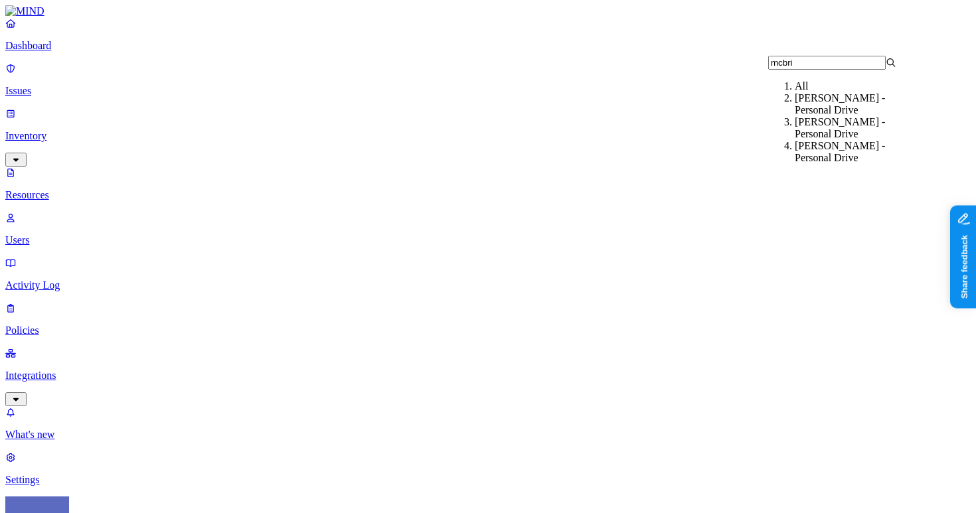
type input "mcbrid"
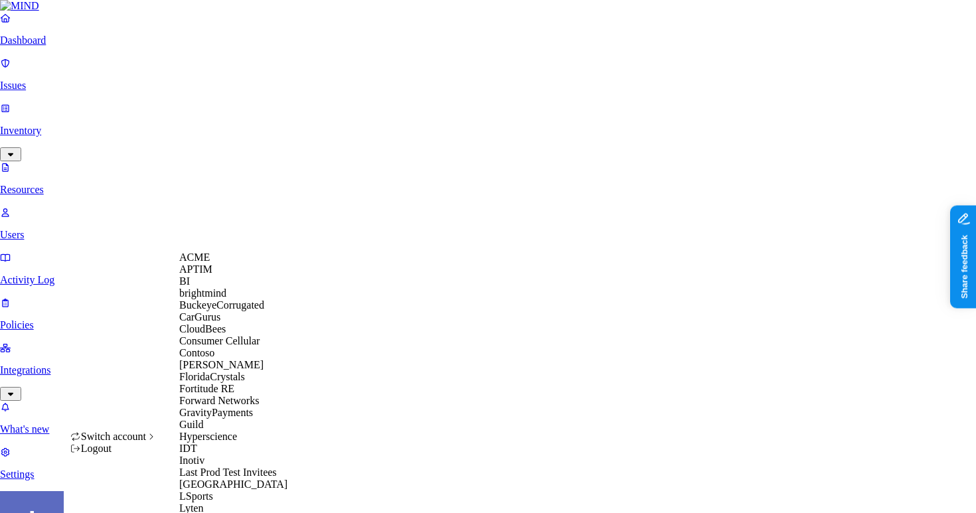
scroll to position [9, 0]
click at [257, 311] on span "BuckeyeCorrugated" at bounding box center [221, 304] width 85 height 11
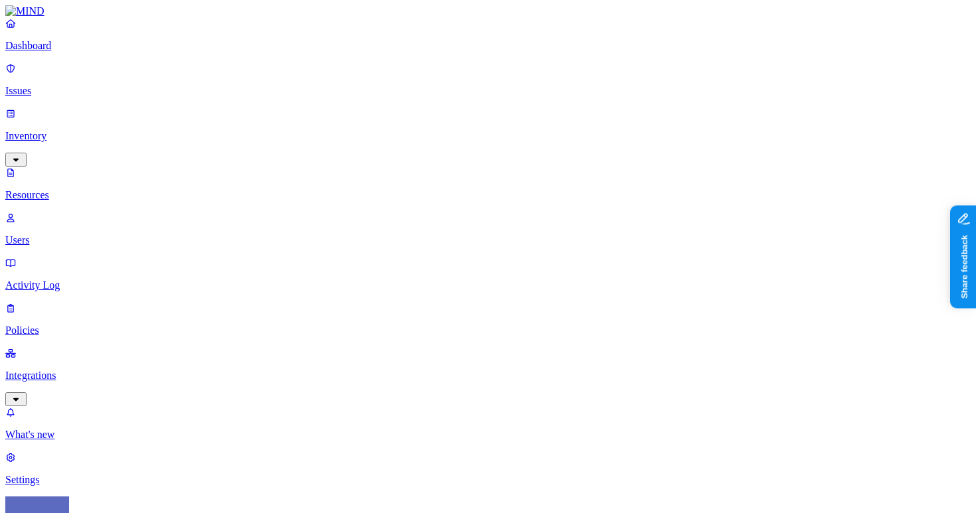
click at [106, 294] on nav "Dashboard Issues Inventory Resources Users Activity Log Policies Integrations W…" at bounding box center [487, 251] width 965 height 469
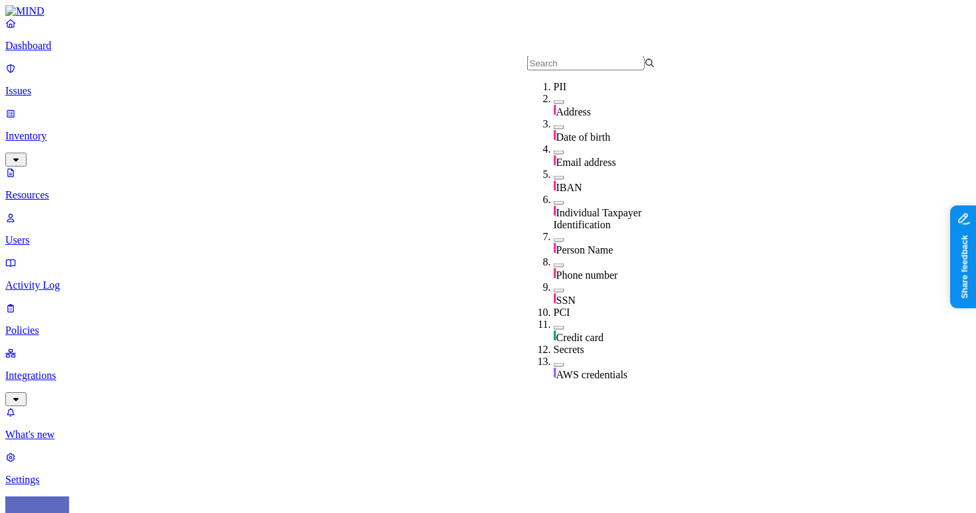
click at [68, 52] on p "Dashboard" at bounding box center [487, 46] width 965 height 12
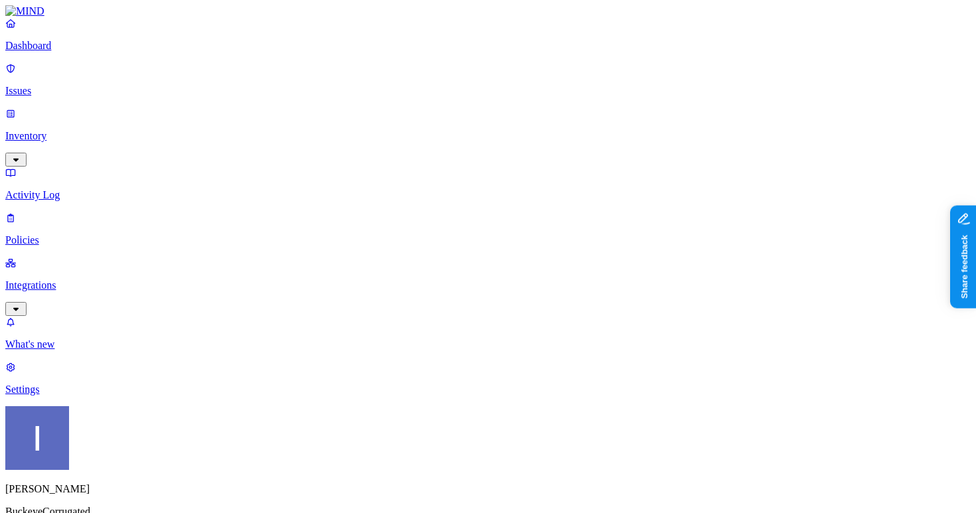
click at [112, 498] on div "[PERSON_NAME] BuckeyeCorrugated" at bounding box center [487, 474] width 965 height 136
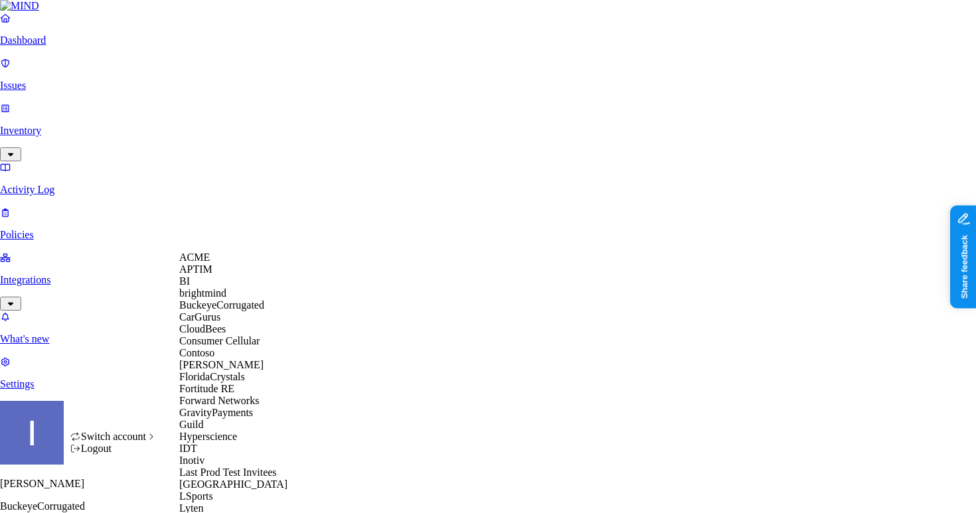
scroll to position [778, 0]
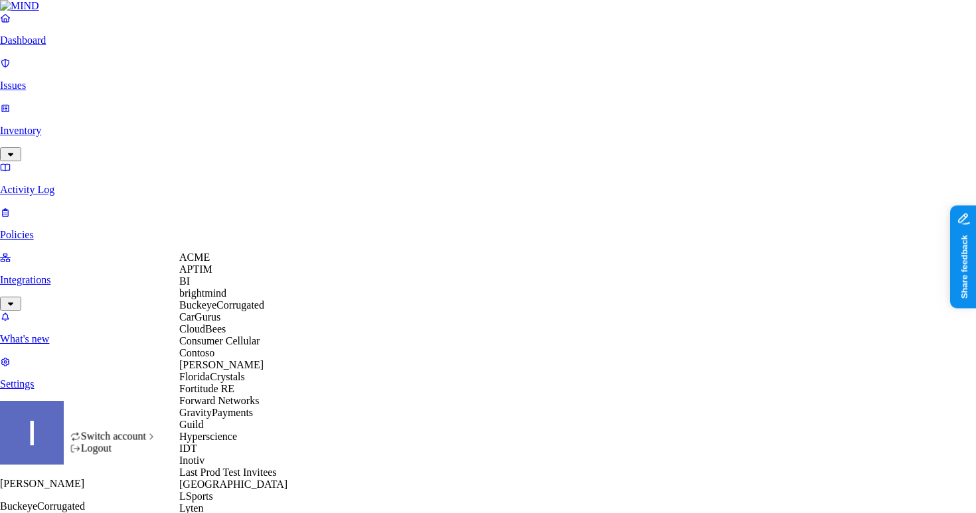
scroll to position [778, 0]
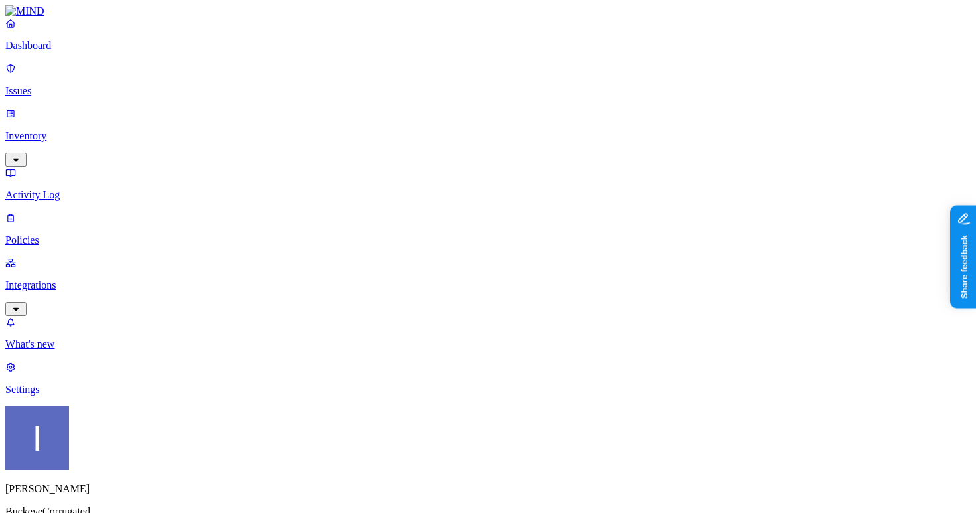
click at [66, 481] on div "Itai Schwartz BuckeyeCorrugated" at bounding box center [487, 474] width 965 height 136
click at [66, 396] on p "Settings" at bounding box center [487, 390] width 965 height 12
click at [46, 396] on p "Settings" at bounding box center [487, 390] width 965 height 12
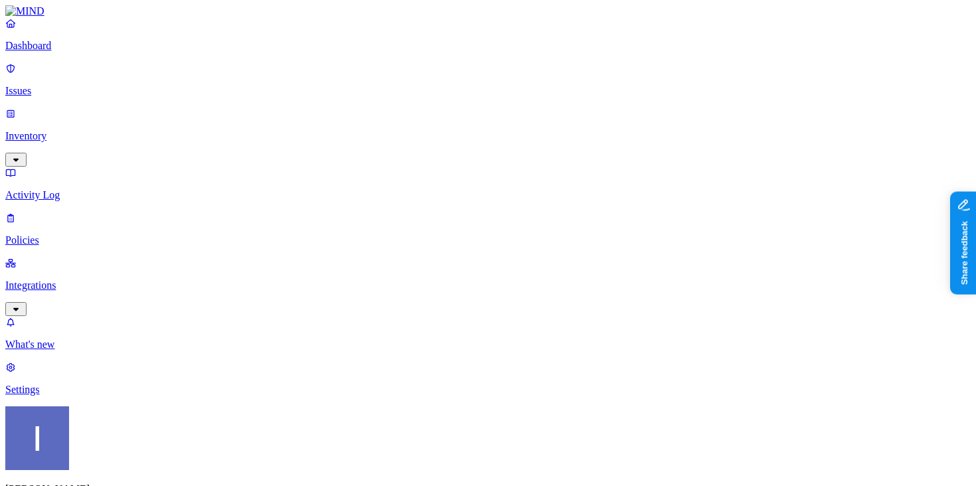
click at [76, 17] on link at bounding box center [487, 11] width 965 height 12
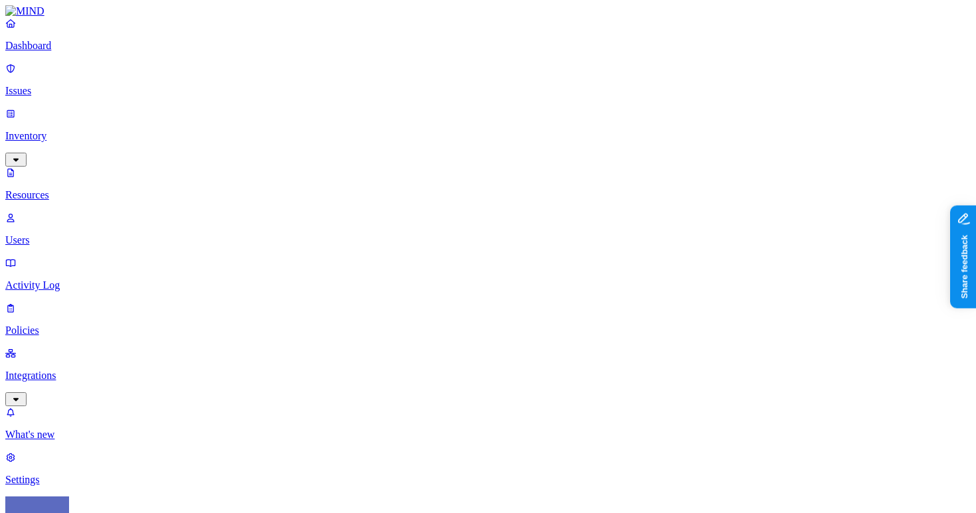
click at [115, 52] on p "Dashboard" at bounding box center [487, 46] width 965 height 12
